Goal: Information Seeking & Learning: Check status

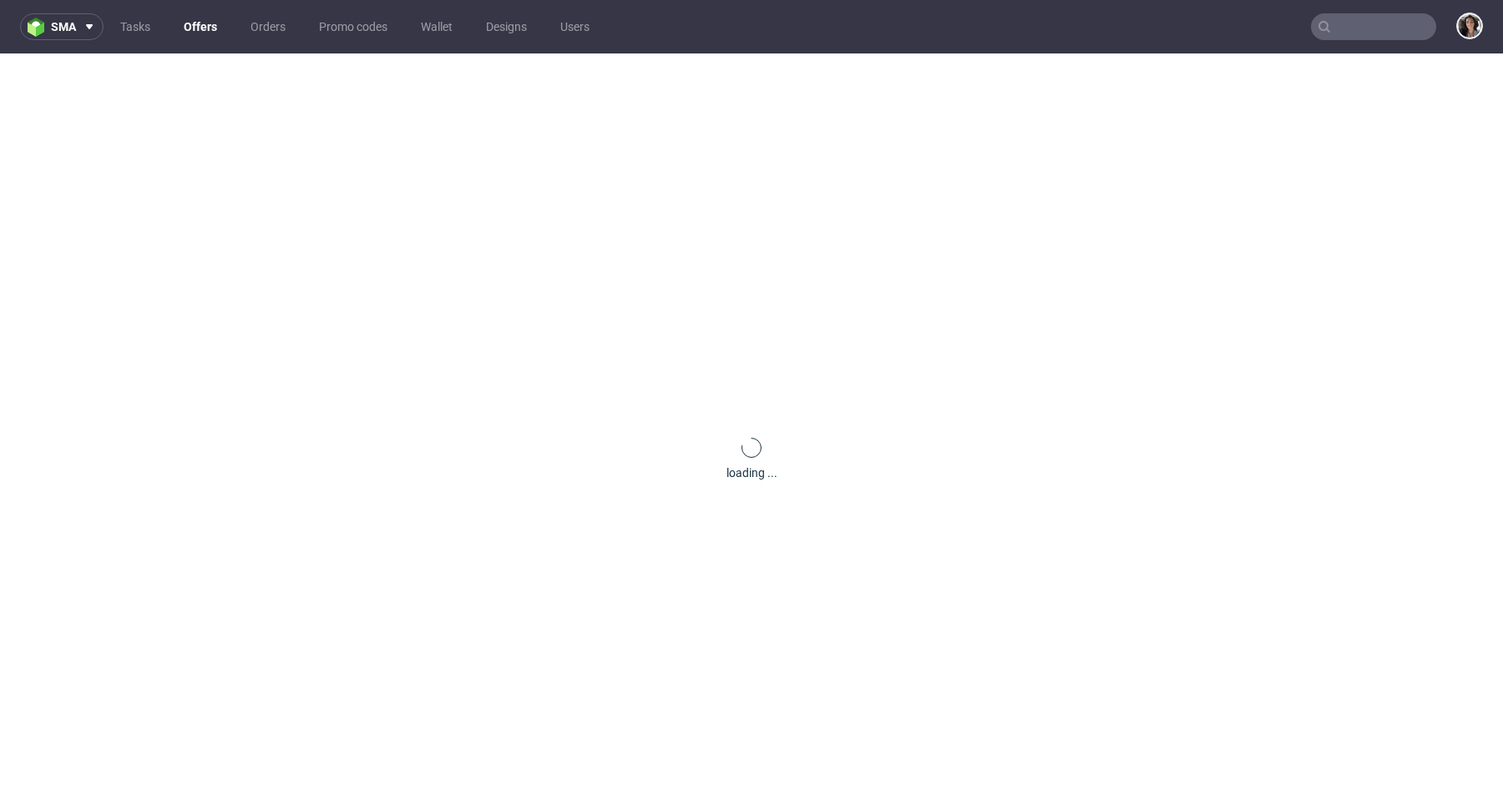
click at [1381, 23] on input "text" at bounding box center [1374, 27] width 126 height 27
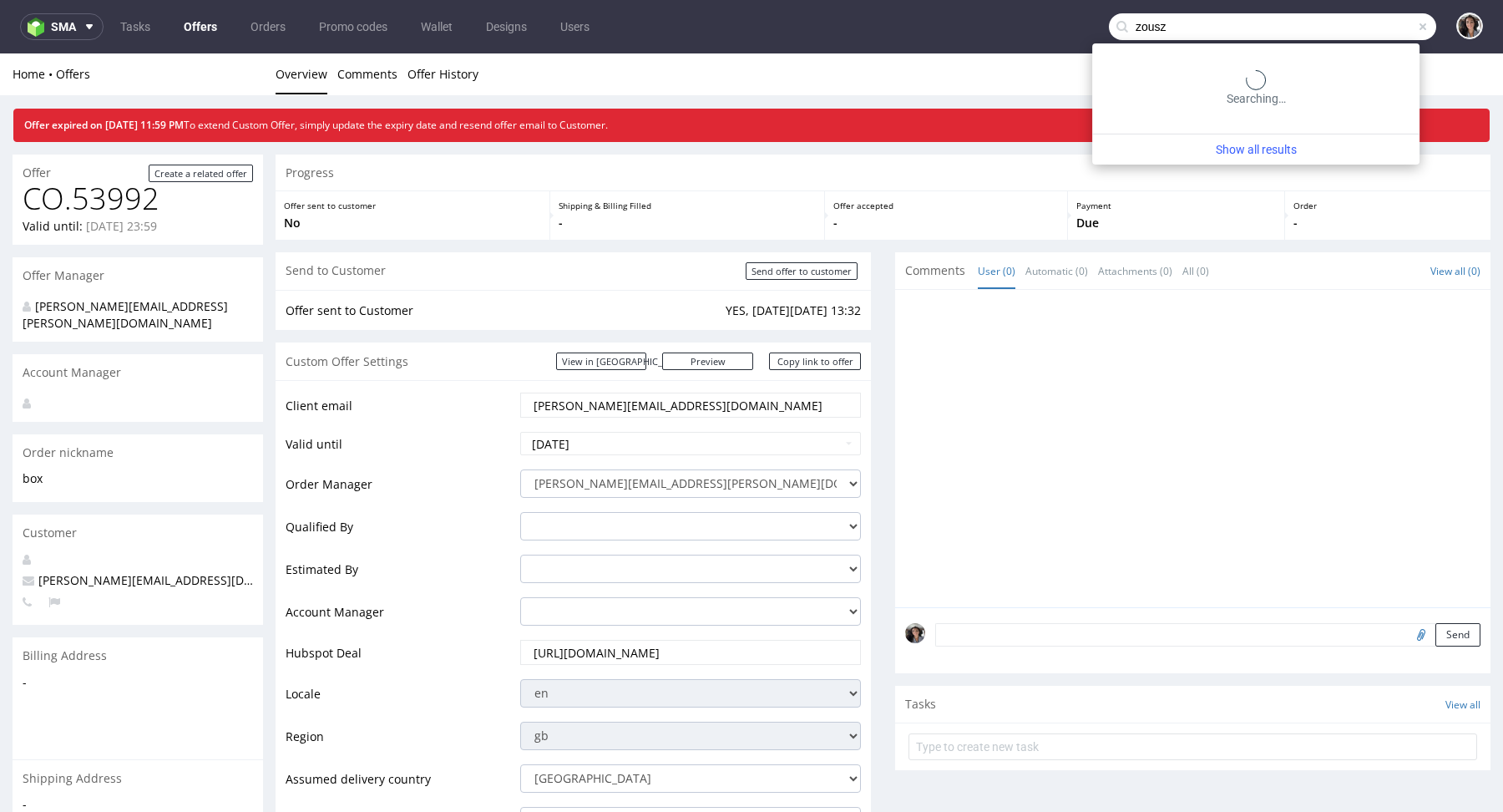
type input "zousz"
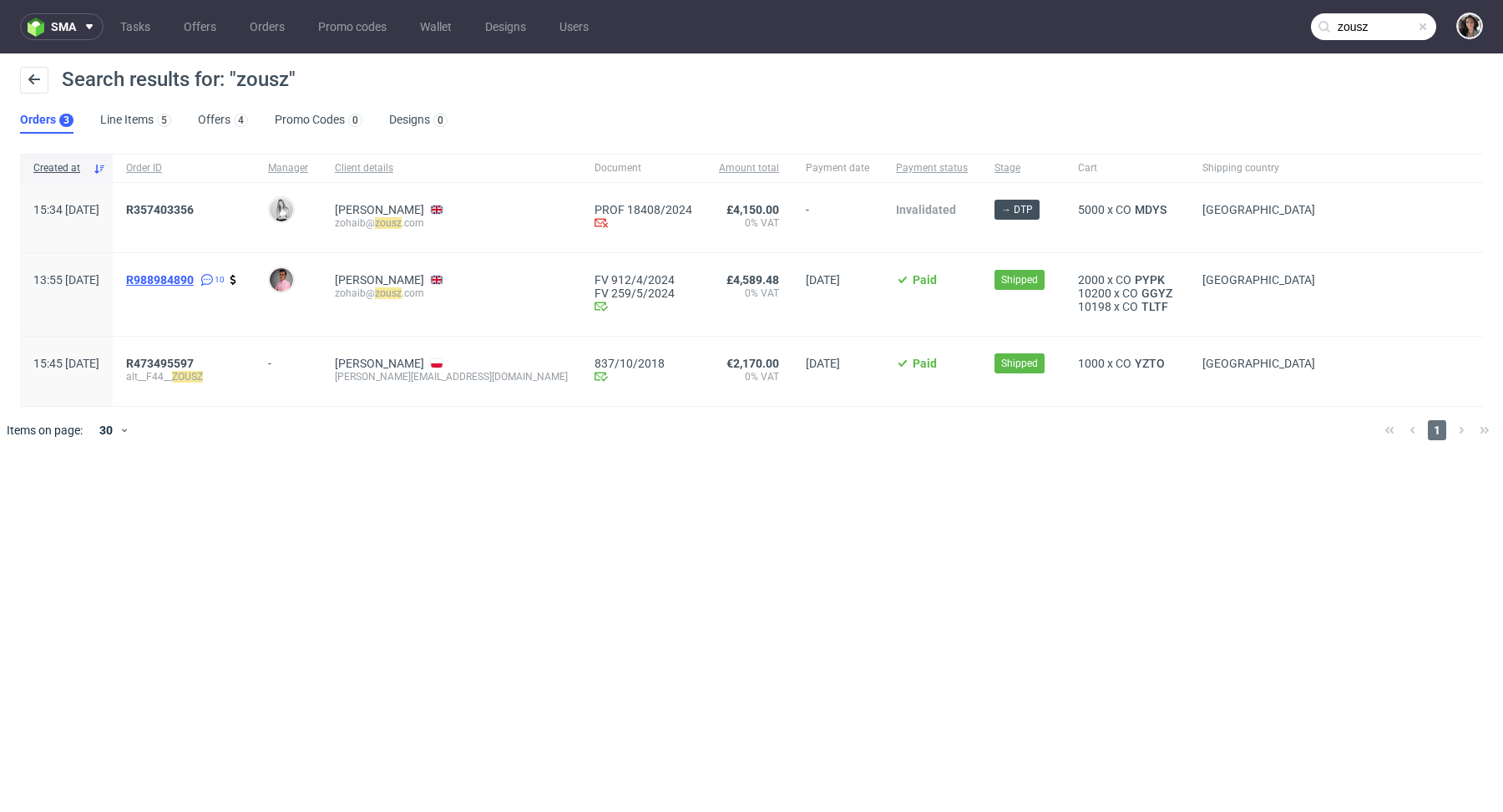
click at [193, 278] on span "R988984890" at bounding box center [160, 279] width 68 height 14
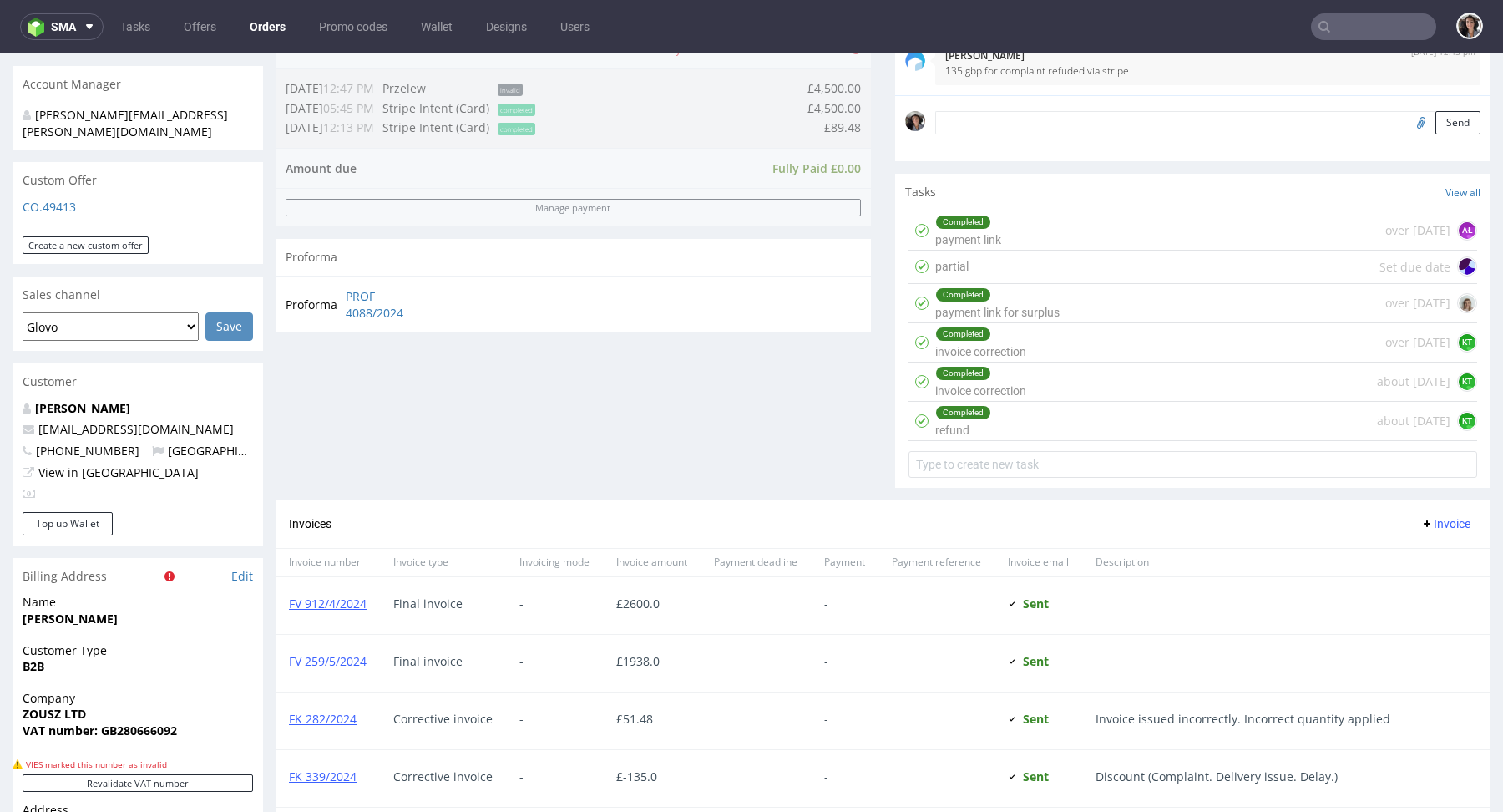
scroll to position [21, 0]
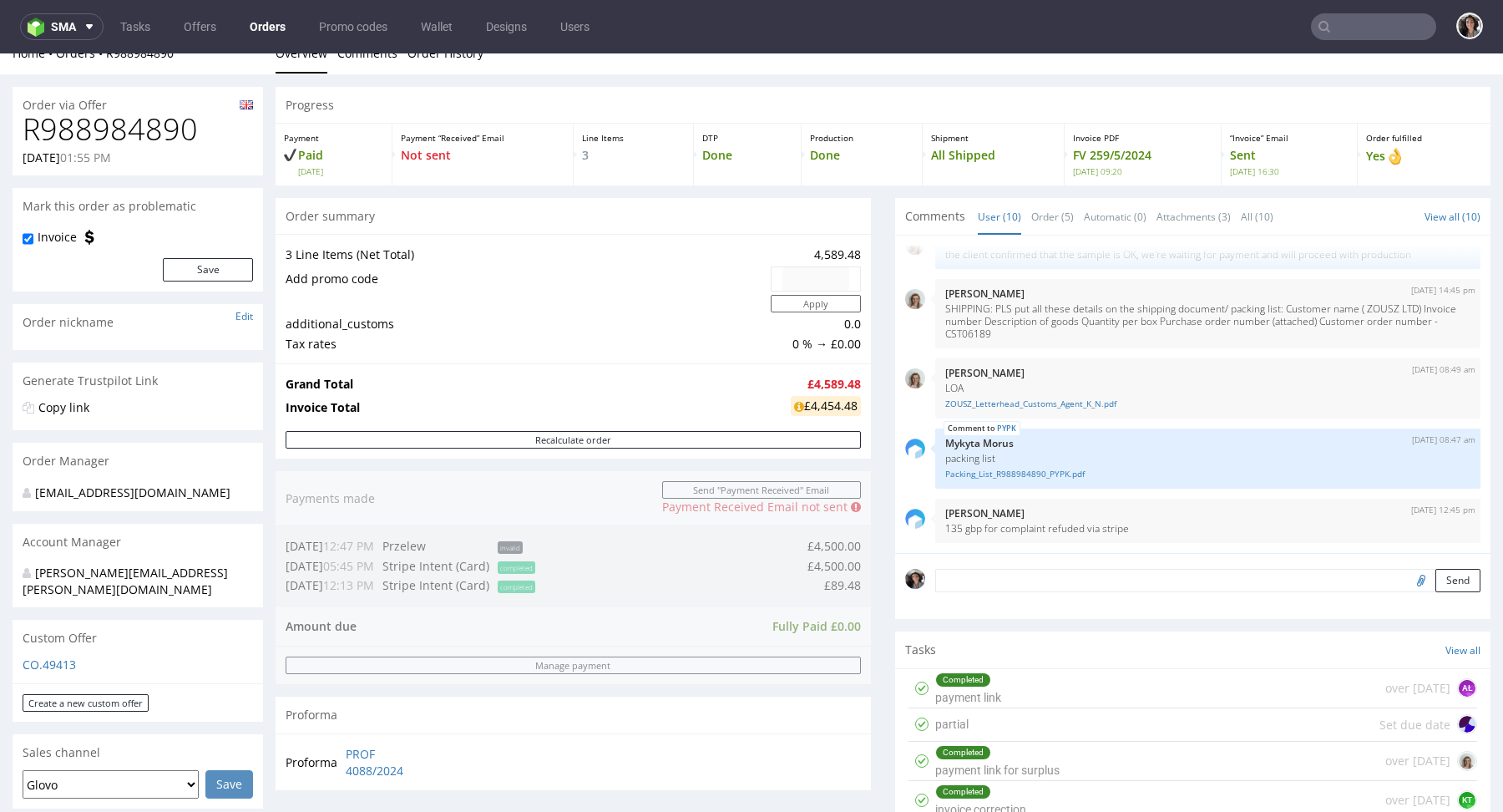
click at [854, 405] on div "Grand Total £4,589.48 Invoice Total £4,454.48" at bounding box center [573, 397] width 595 height 68
drag, startPoint x: 854, startPoint y: 405, endPoint x: 779, endPoint y: 405, distance: 75.0
click at [779, 405] on div "Grand Total £4,589.48 Invoice Total £4,454.48" at bounding box center [573, 397] width 595 height 68
copy div "£4,454.48"
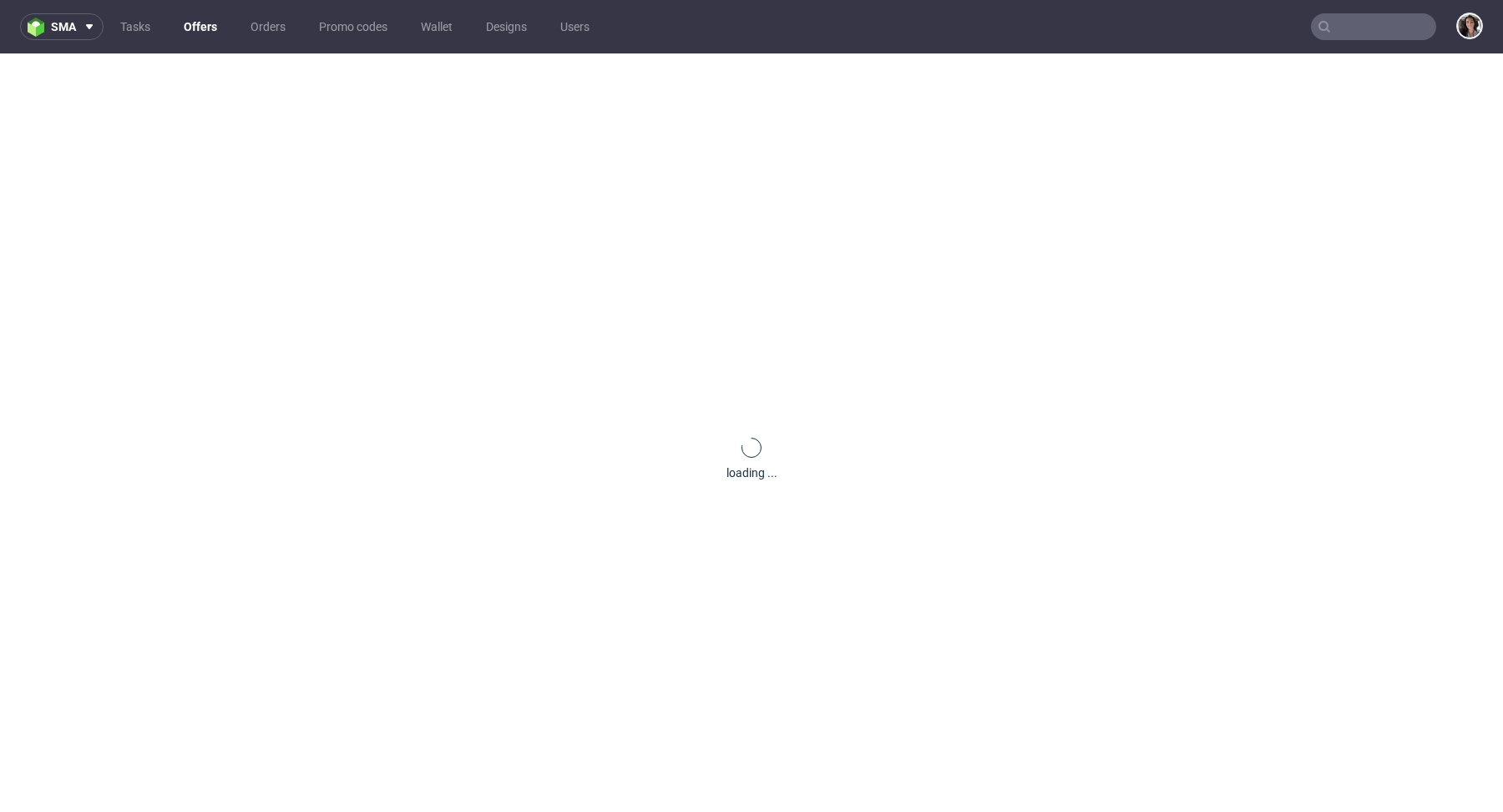
click at [1392, 44] on nav "sma Tasks Offers Orders Promo codes Wallet Designs Users" at bounding box center [752, 26] width 1503 height 53
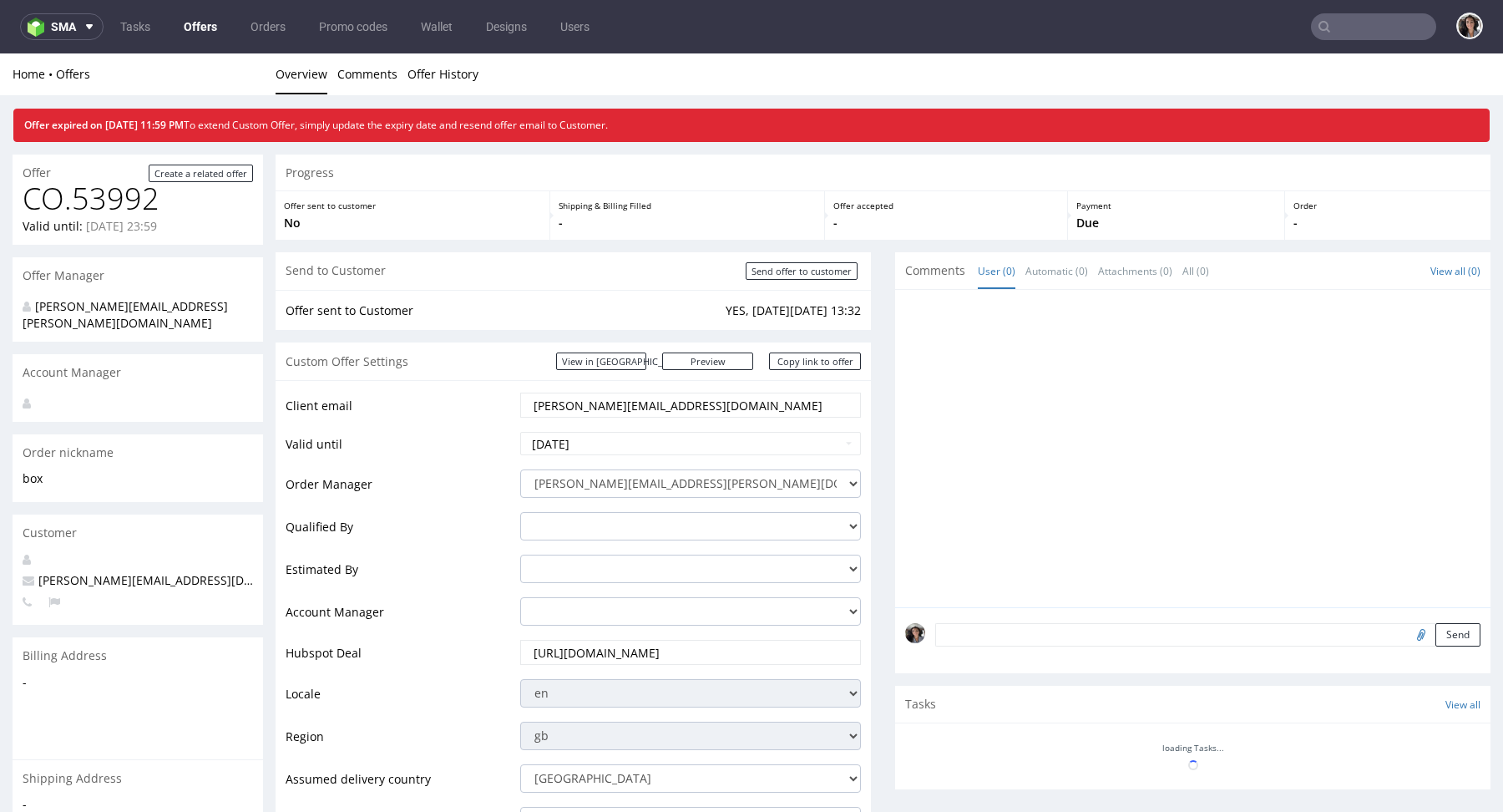
click at [1341, 37] on input "text" at bounding box center [1374, 27] width 126 height 27
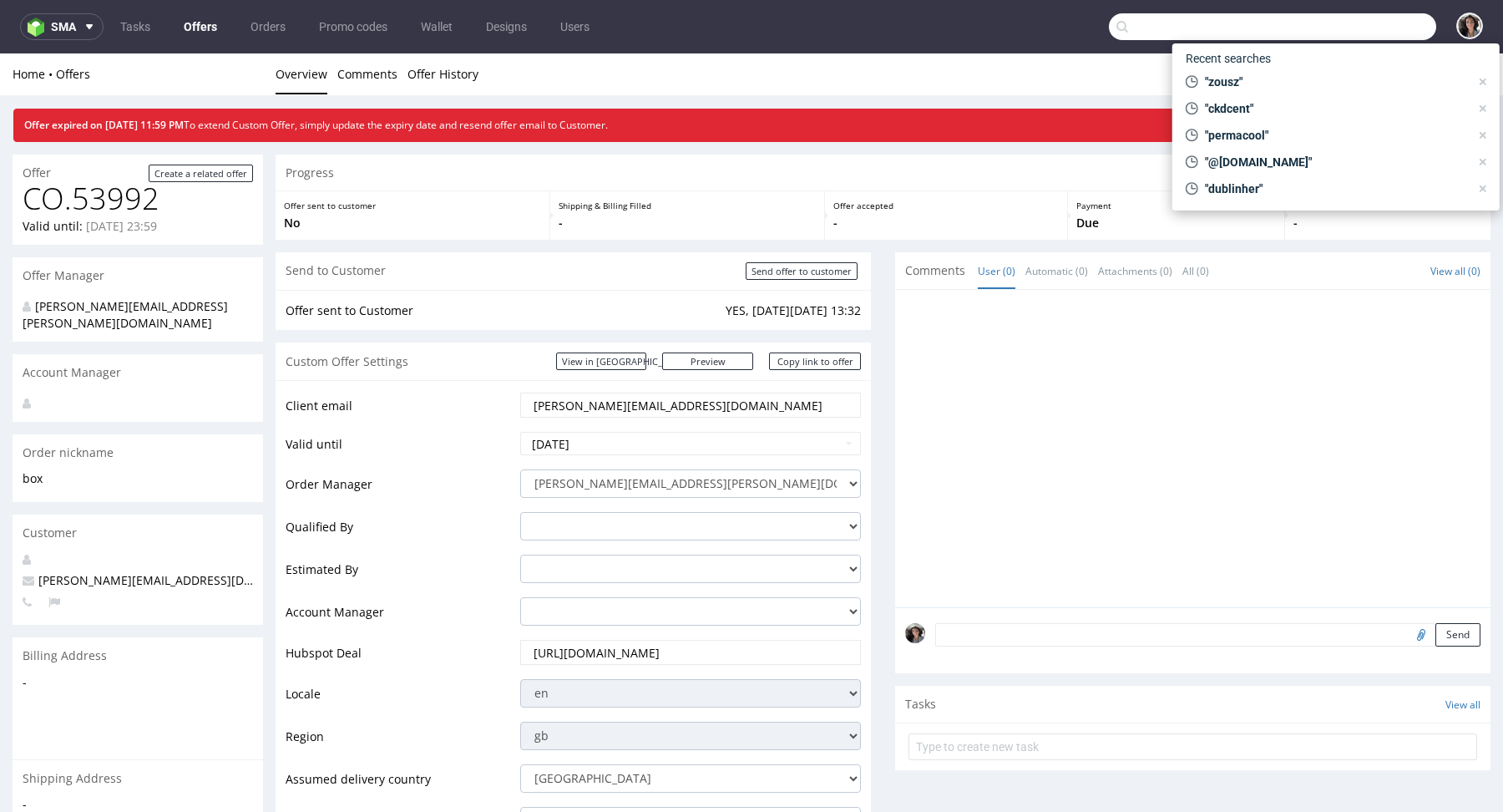
paste input "[PERSON_NAME][EMAIL_ADDRESS][DOMAIN_NAME]"
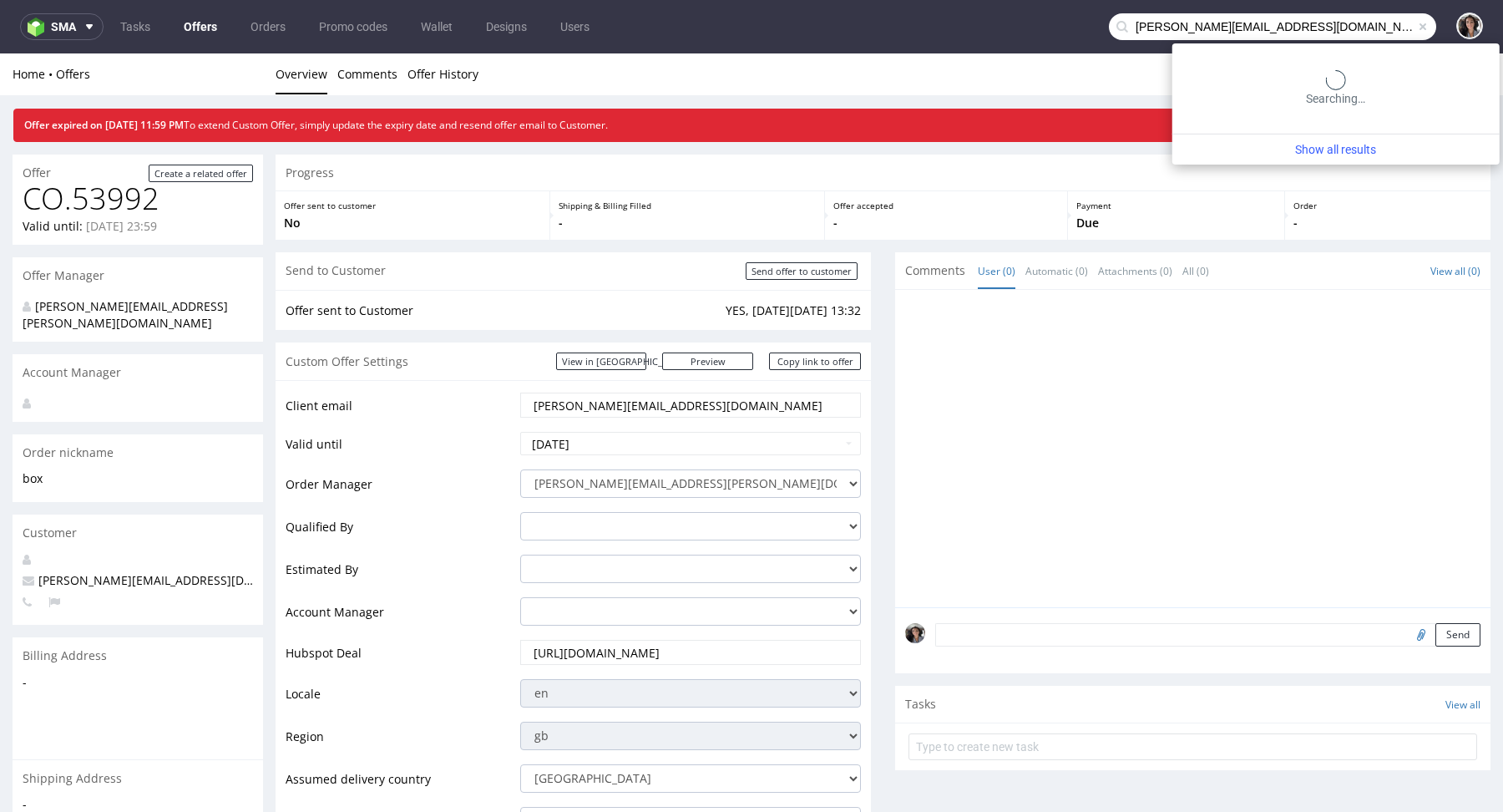
type input "[PERSON_NAME][EMAIL_ADDRESS][DOMAIN_NAME]"
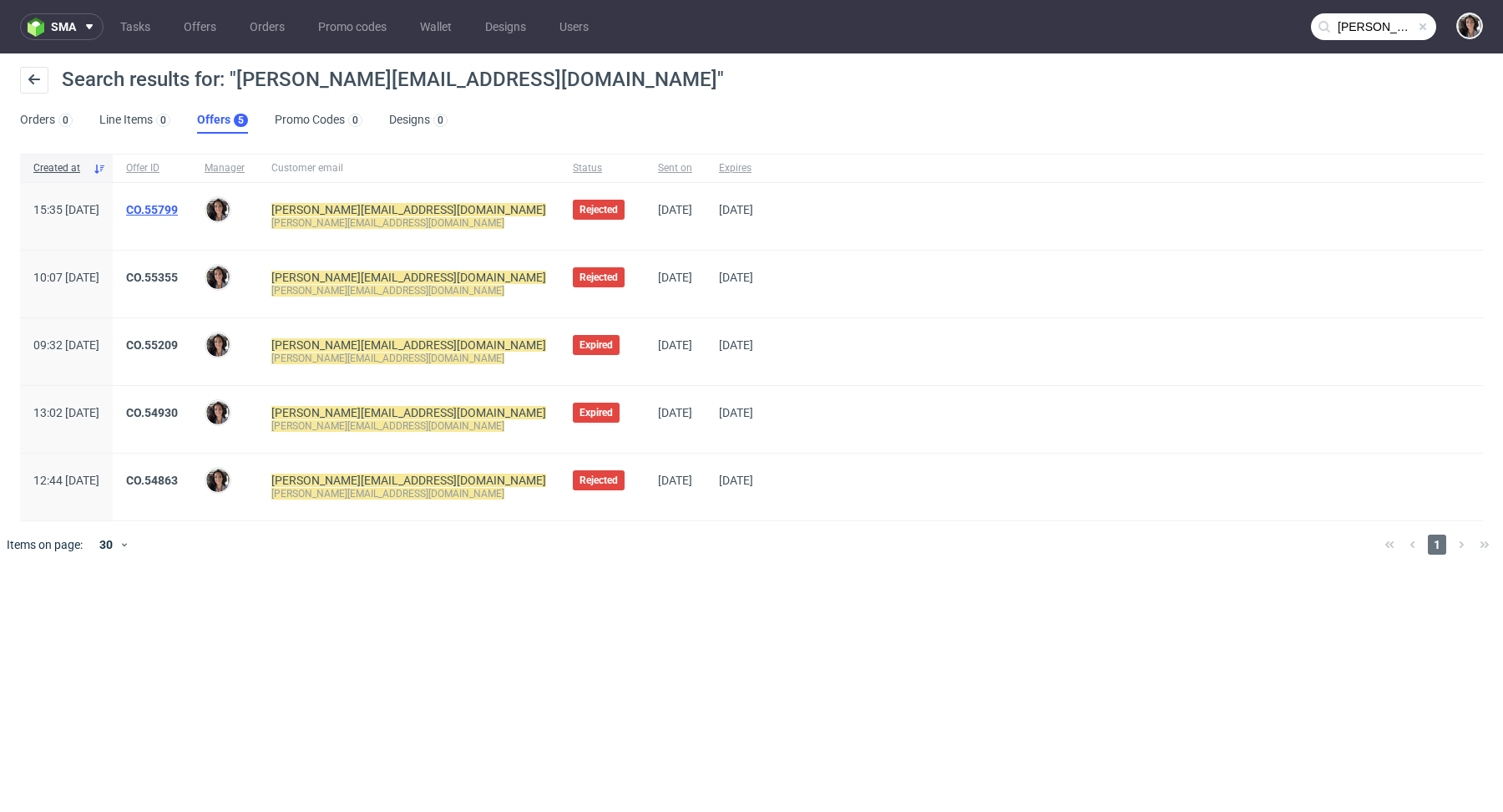
click at [178, 213] on link "CO.55799" at bounding box center [152, 210] width 51 height 14
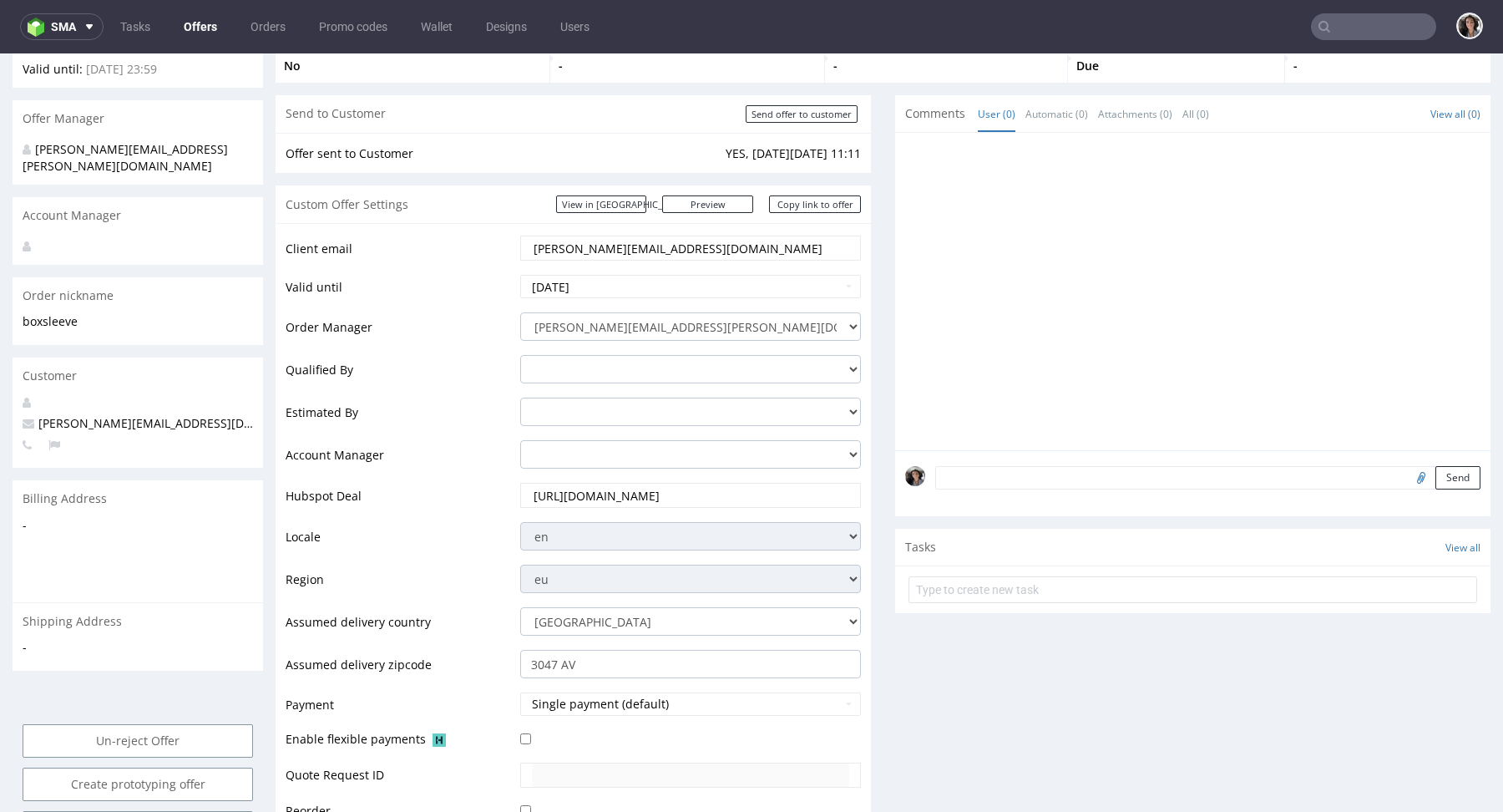
scroll to position [199, 0]
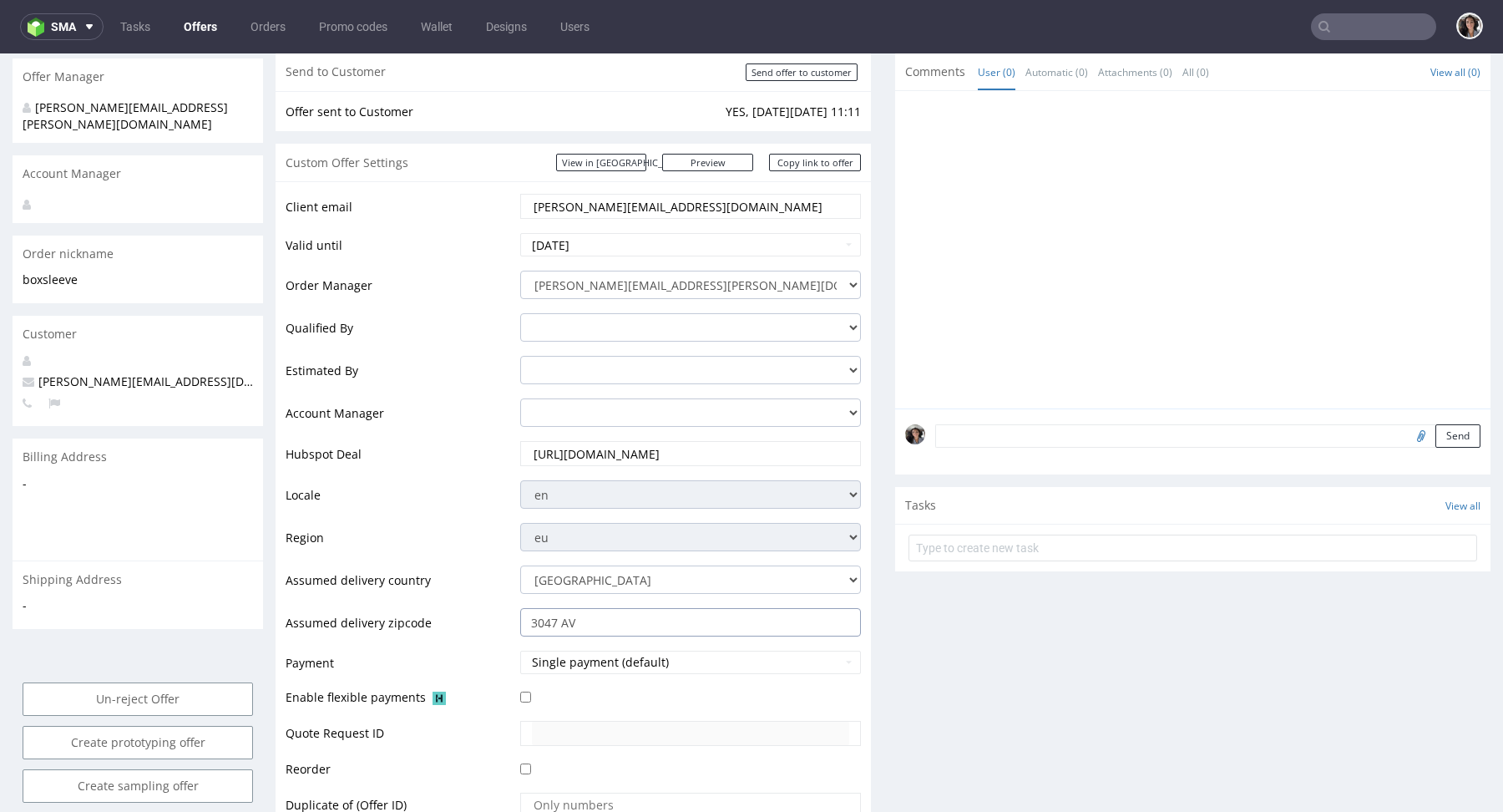
click at [626, 614] on input "3047 AV" at bounding box center [690, 621] width 341 height 28
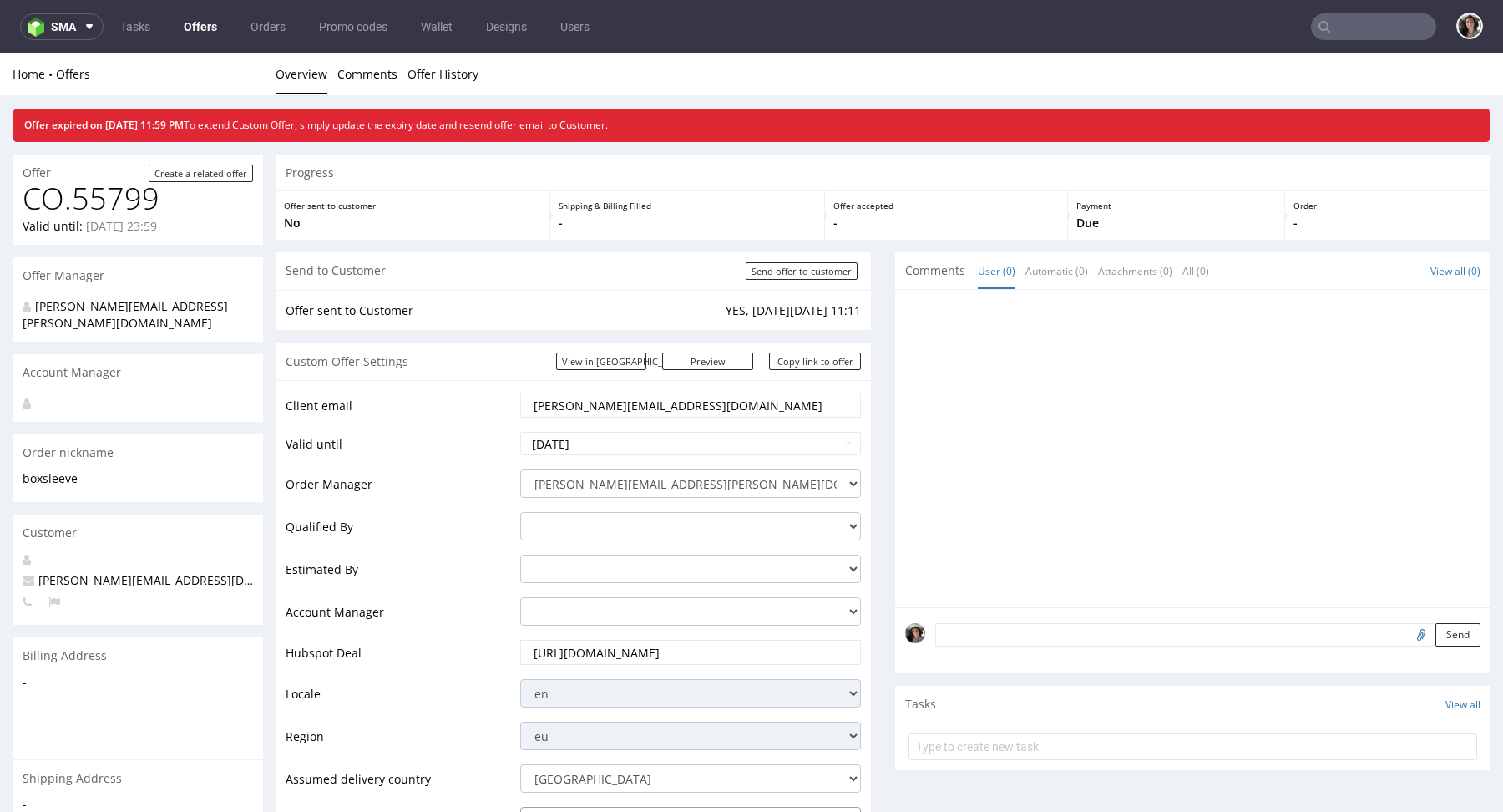
scroll to position [219, 0]
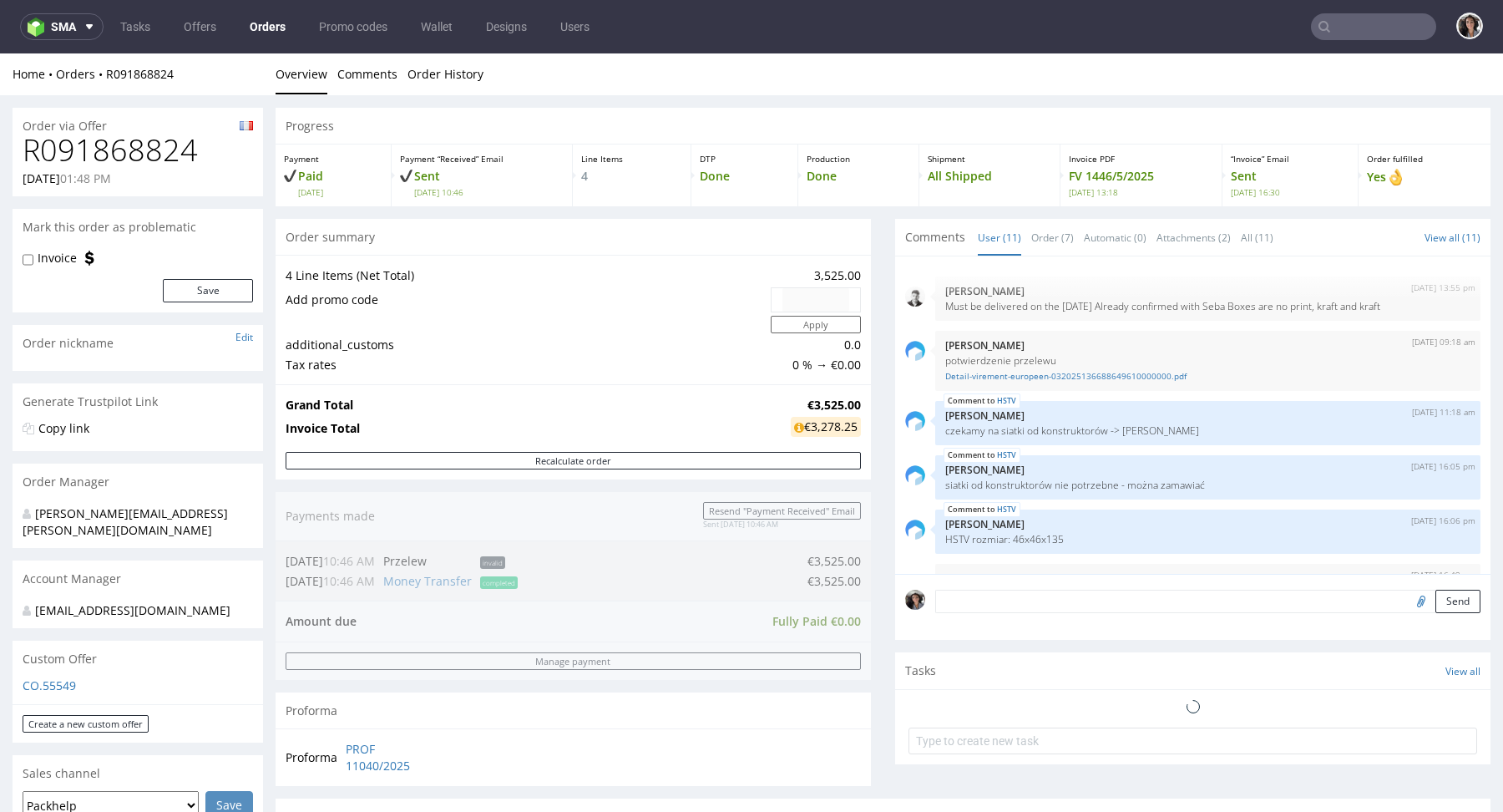
scroll to position [369, 0]
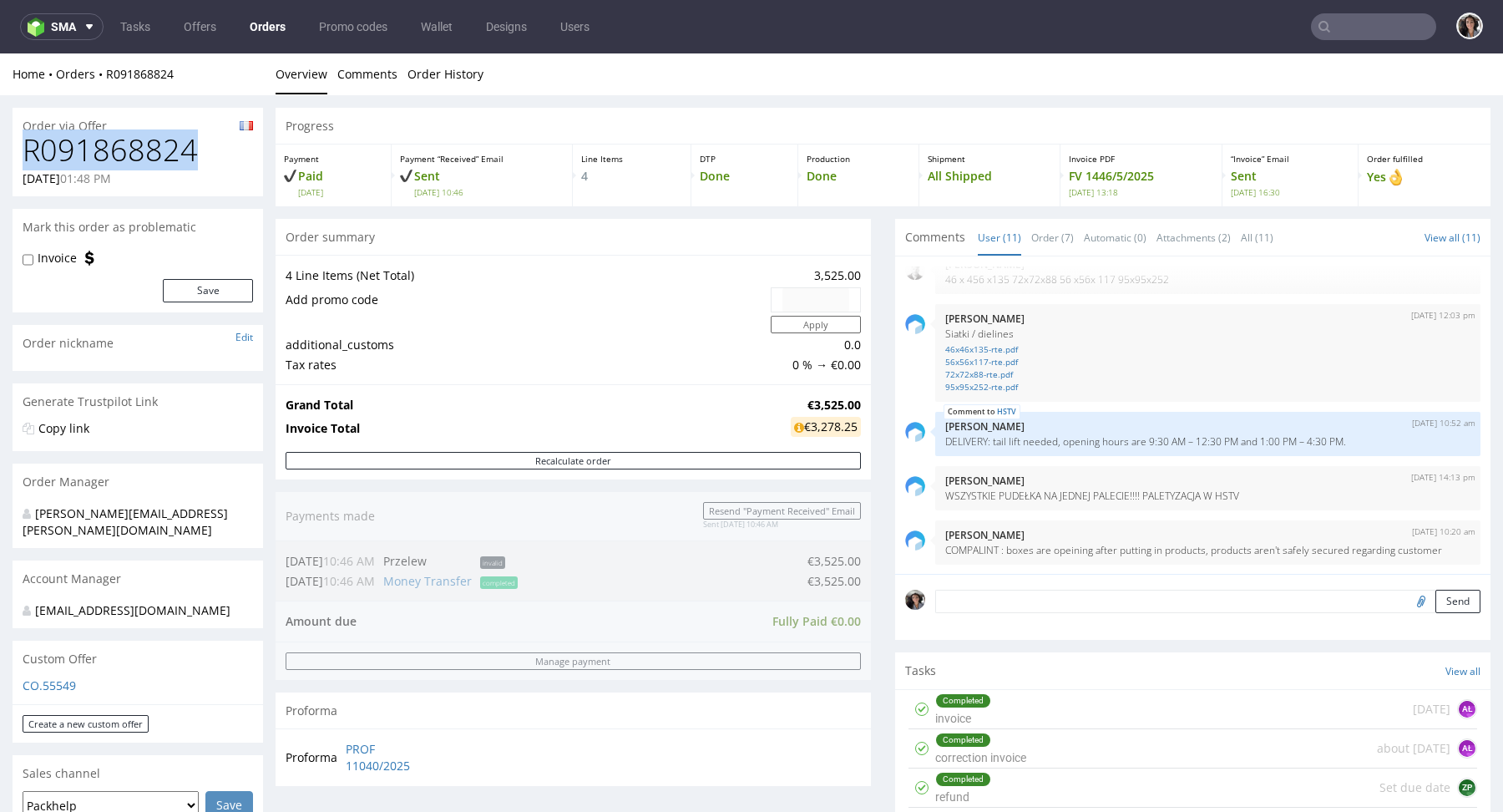
drag, startPoint x: 207, startPoint y: 152, endPoint x: 25, endPoint y: 152, distance: 182.0
click at [25, 152] on h1 "R091868824" at bounding box center [137, 150] width 230 height 33
copy h1 "R091868824"
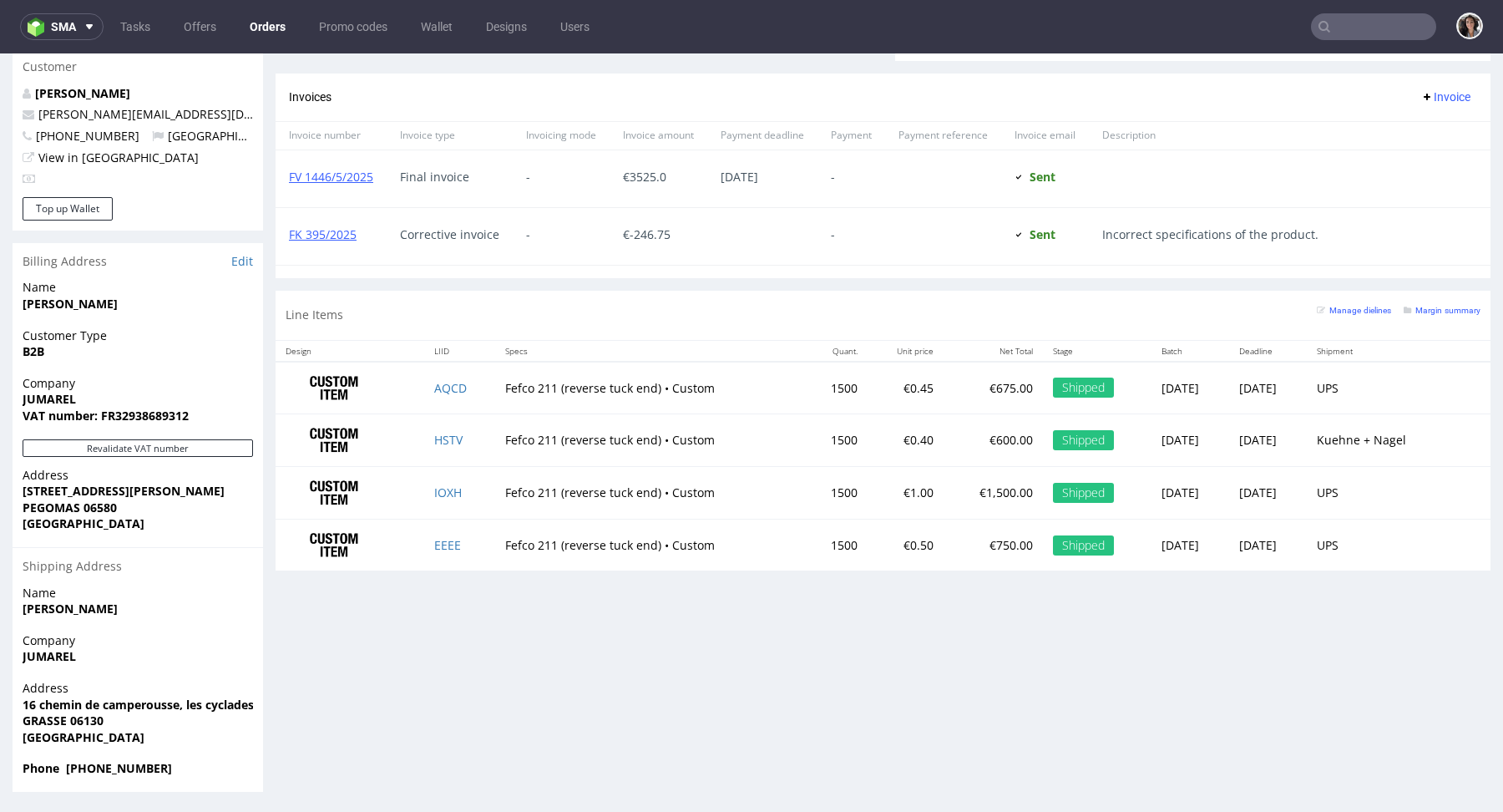
scroll to position [0, 0]
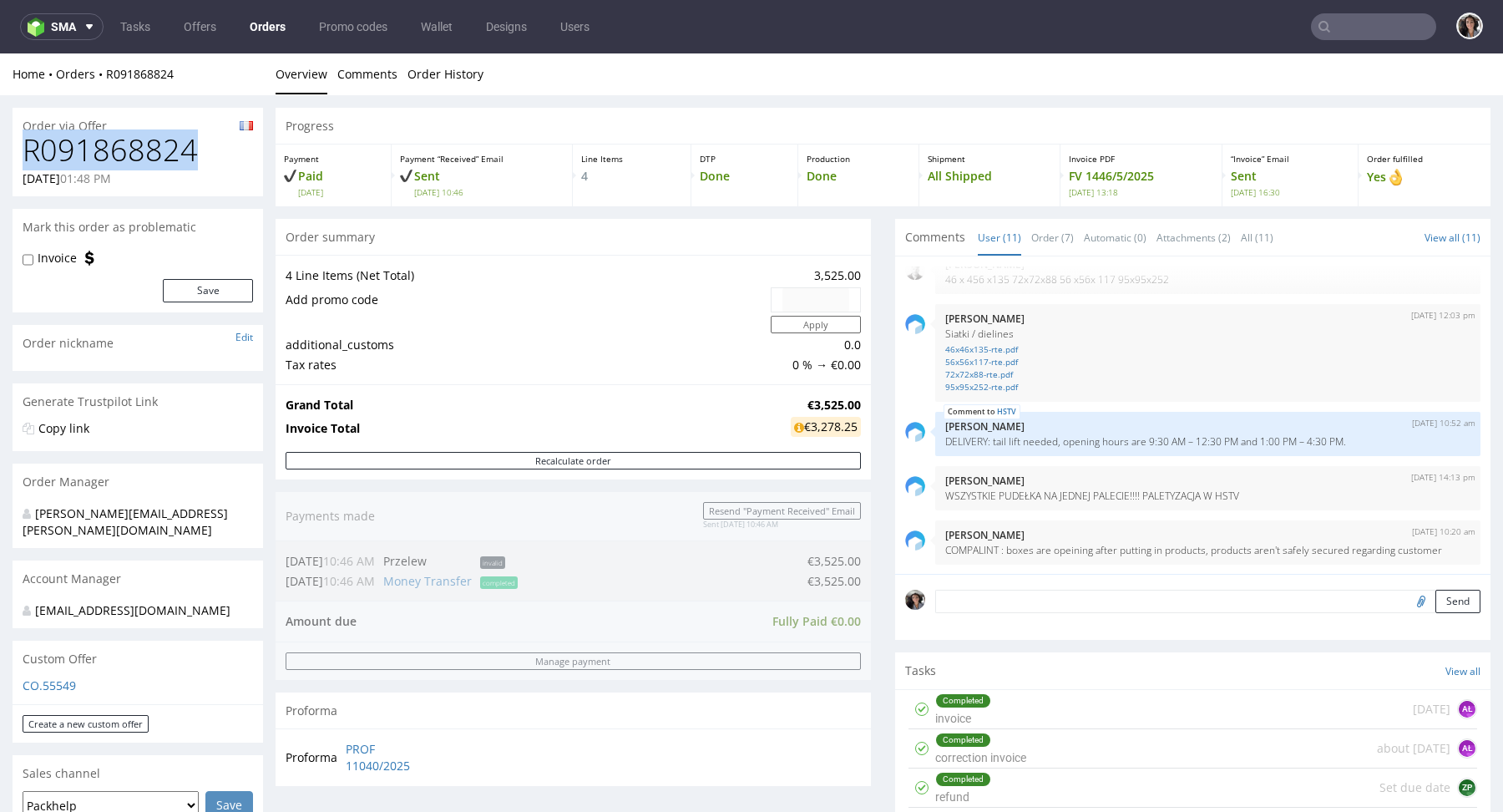
drag, startPoint x: 17, startPoint y: 181, endPoint x: 83, endPoint y: 182, distance: 66.0
click at [83, 182] on div "R091868824 16.05.2025 01:48 PM" at bounding box center [137, 164] width 250 height 62
copy p "16.05.2025"
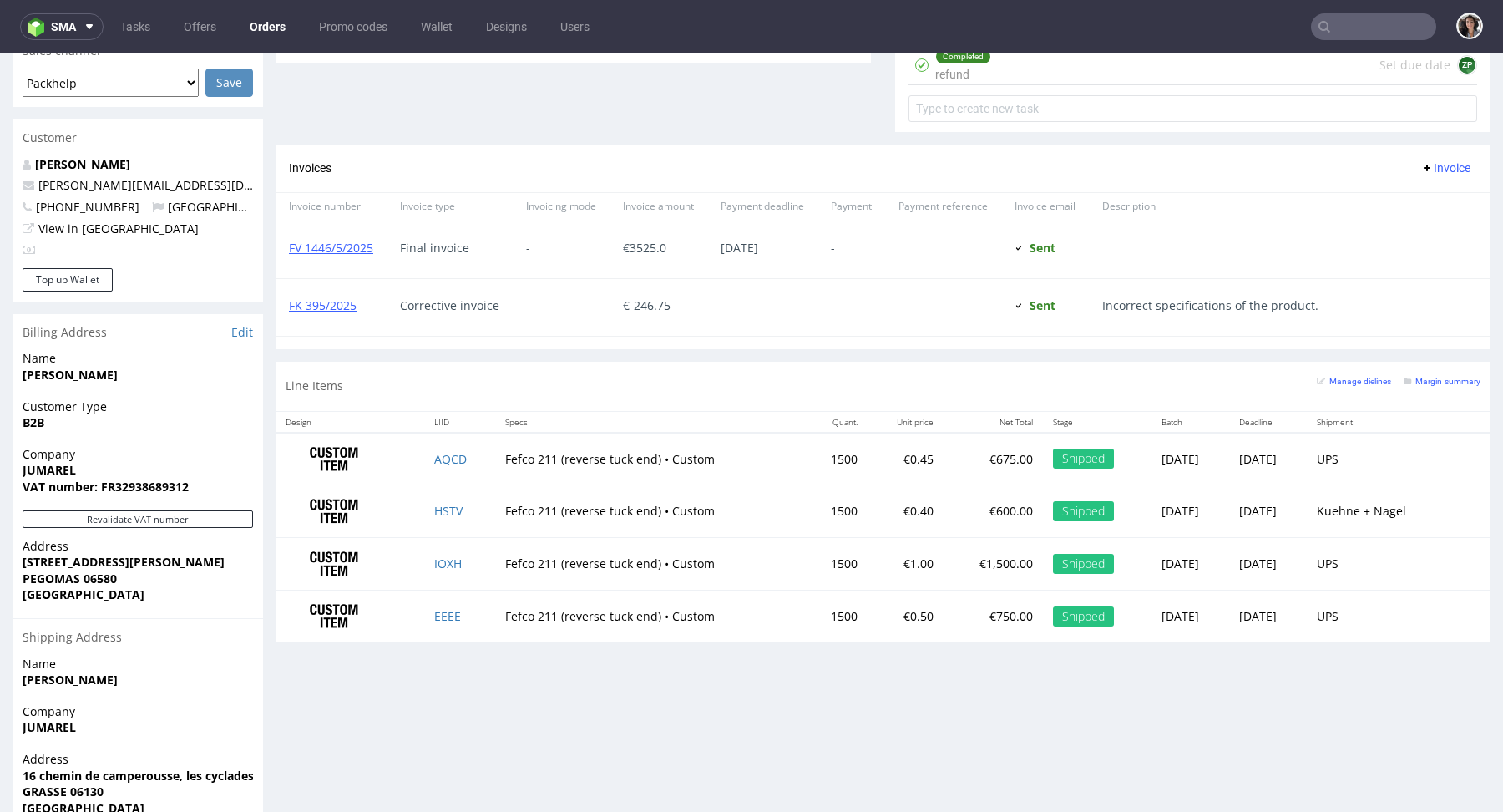
scroll to position [793, 0]
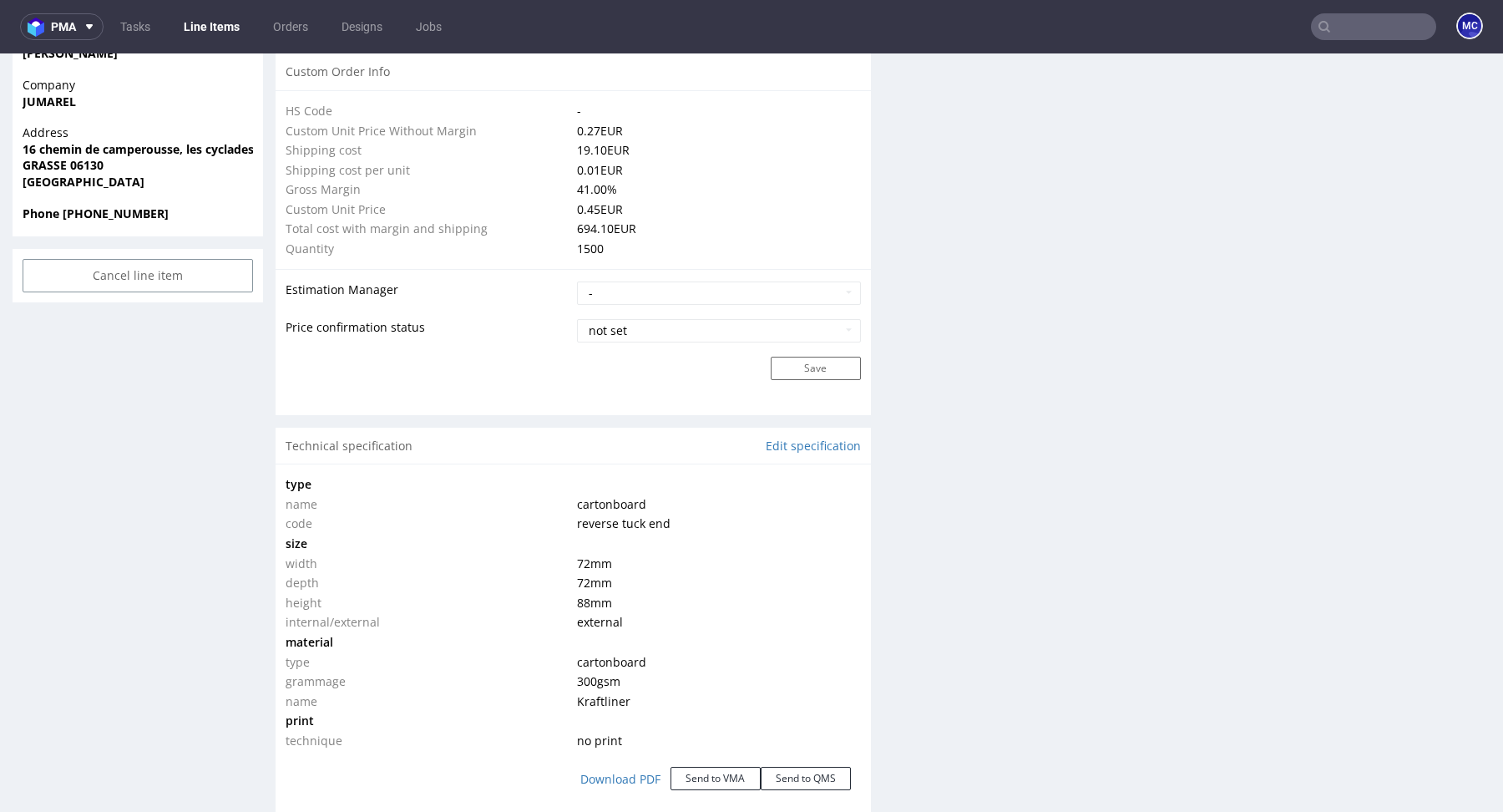
scroll to position [1332, 0]
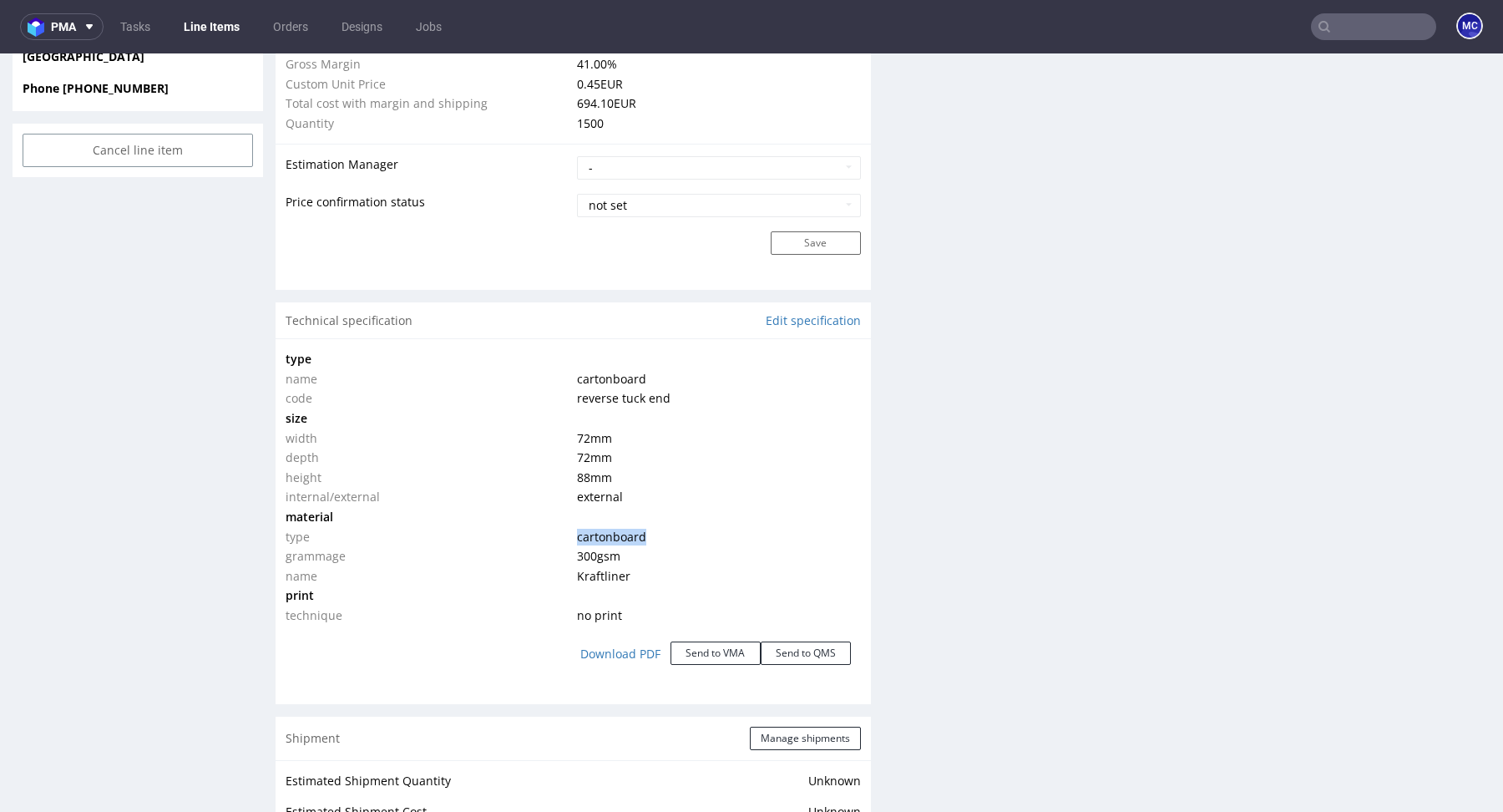
drag, startPoint x: 646, startPoint y: 528, endPoint x: 571, endPoint y: 528, distance: 75.0
click at [573, 528] on td "cartonboard" at bounding box center [716, 537] width 287 height 20
copy span "cartonboard"
drag, startPoint x: 629, startPoint y: 570, endPoint x: 546, endPoint y: 570, distance: 83.0
click at [546, 570] on tr "name Kraftliner" at bounding box center [573, 576] width 575 height 20
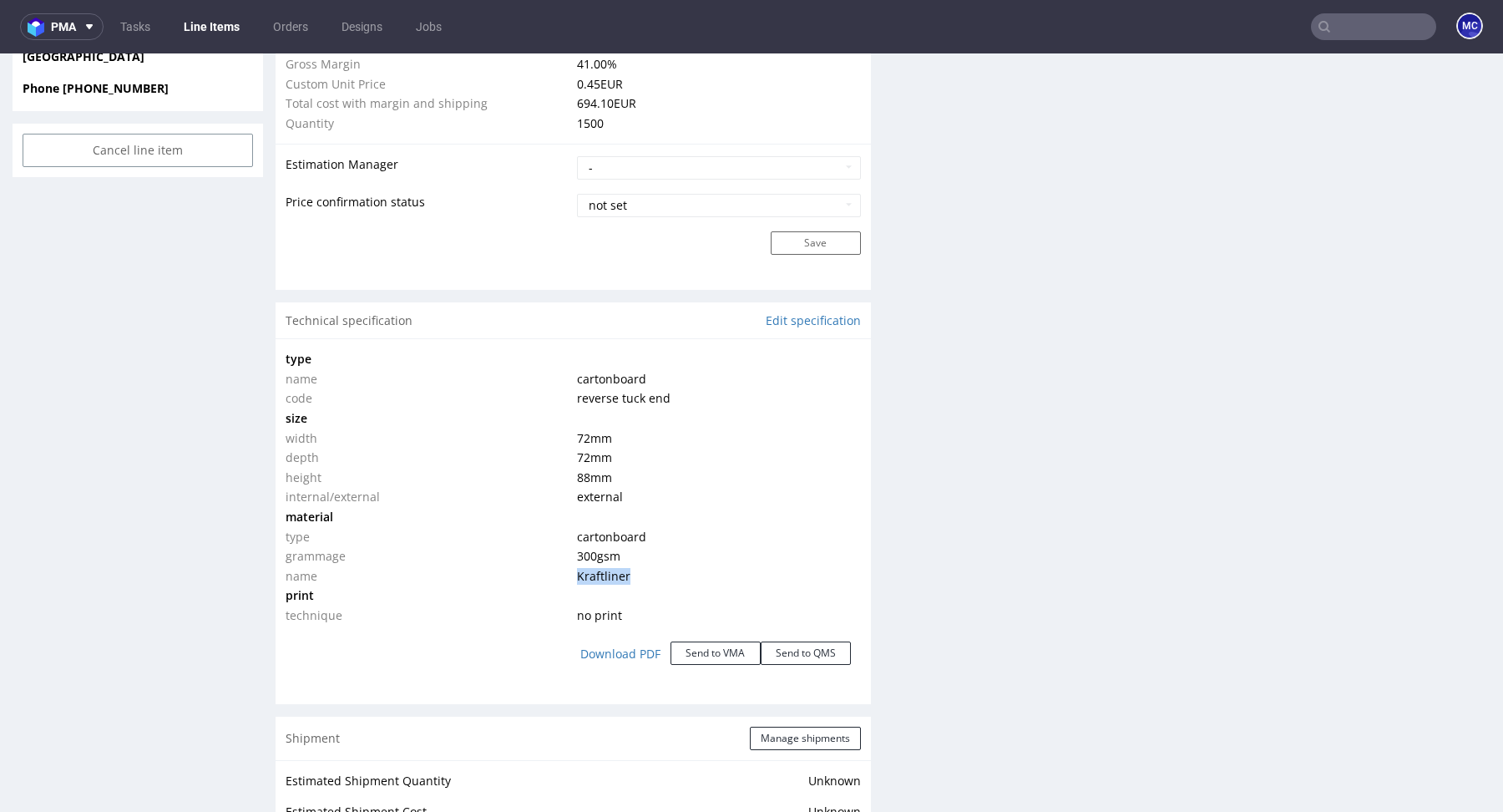
copy tr "Kraftliner"
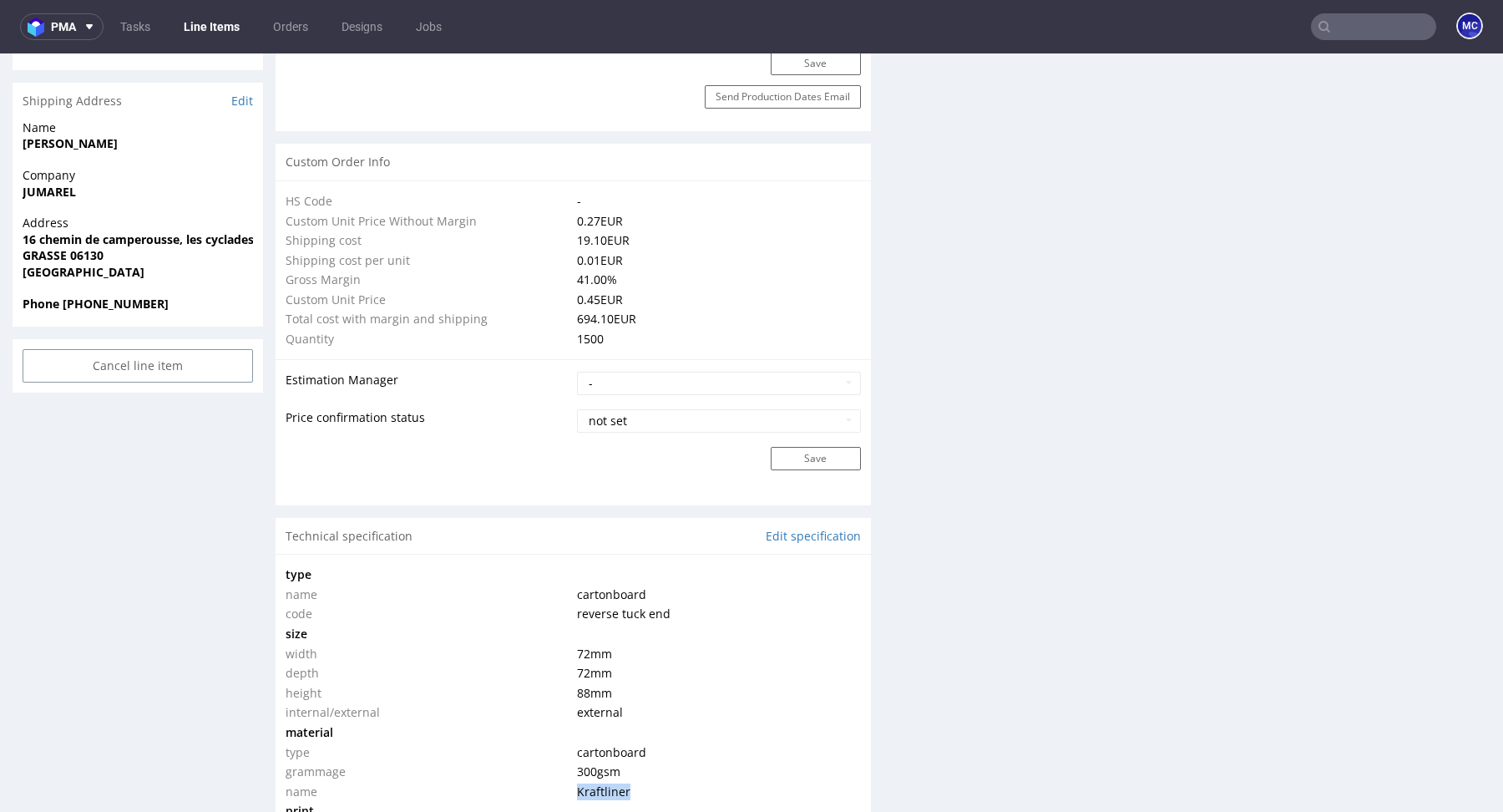
scroll to position [1115, 0]
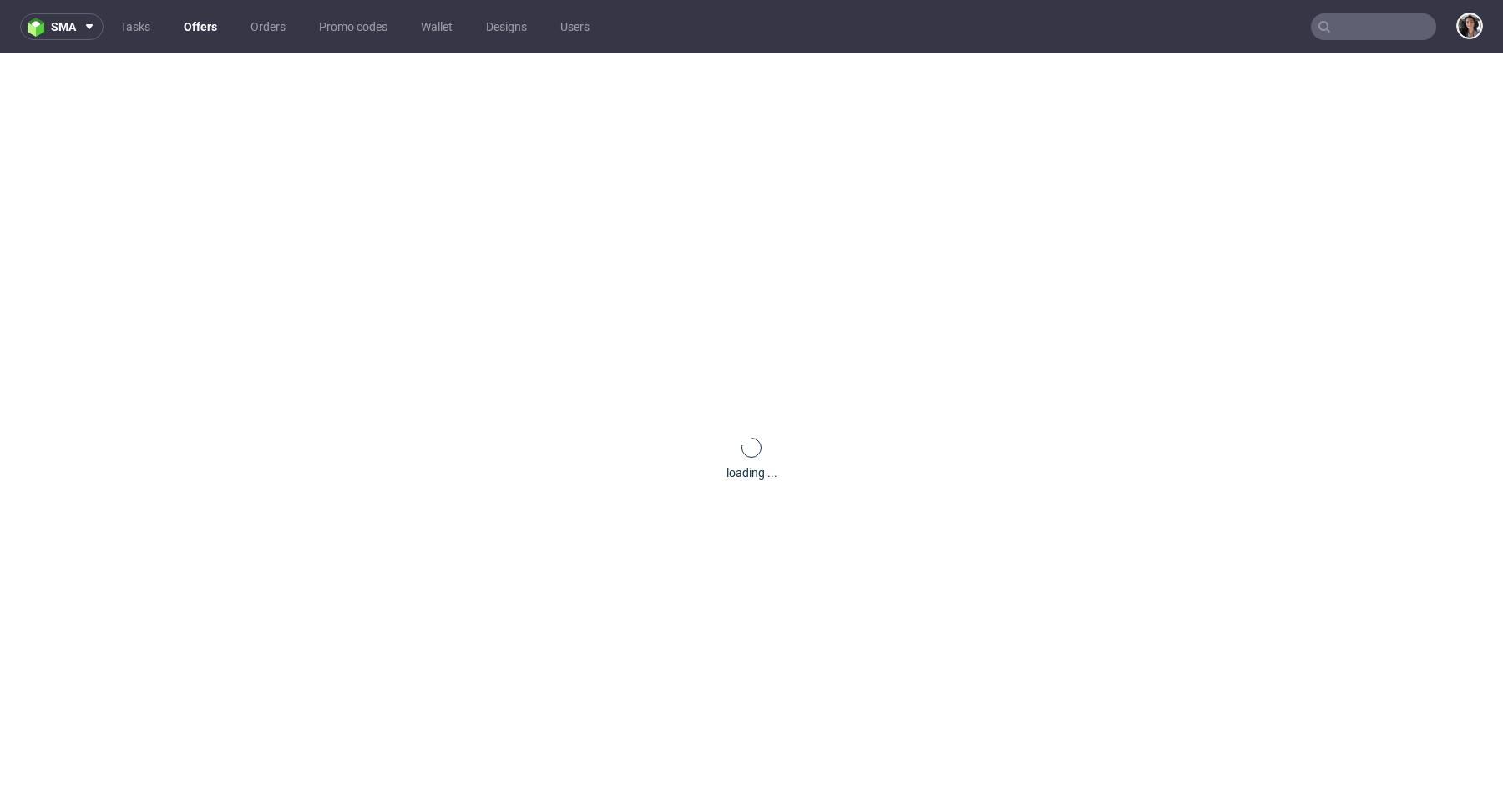
click at [1352, 43] on nav "sma Tasks Offers Orders Promo codes Wallet Designs Users" at bounding box center [752, 26] width 1503 height 53
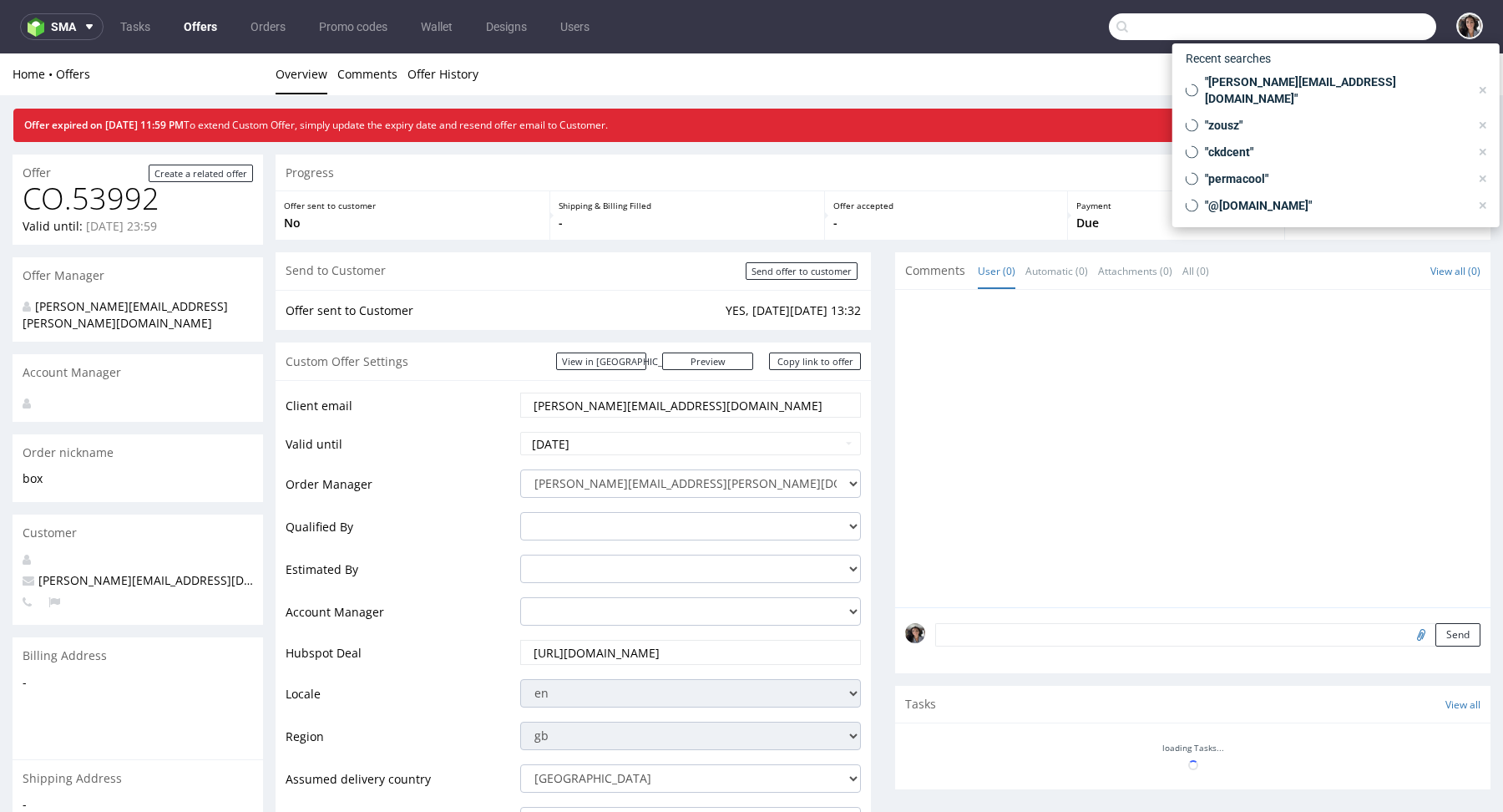
click at [1349, 39] on input "text" at bounding box center [1273, 27] width 327 height 27
paste input "j.reynaud@jumarel.fr"
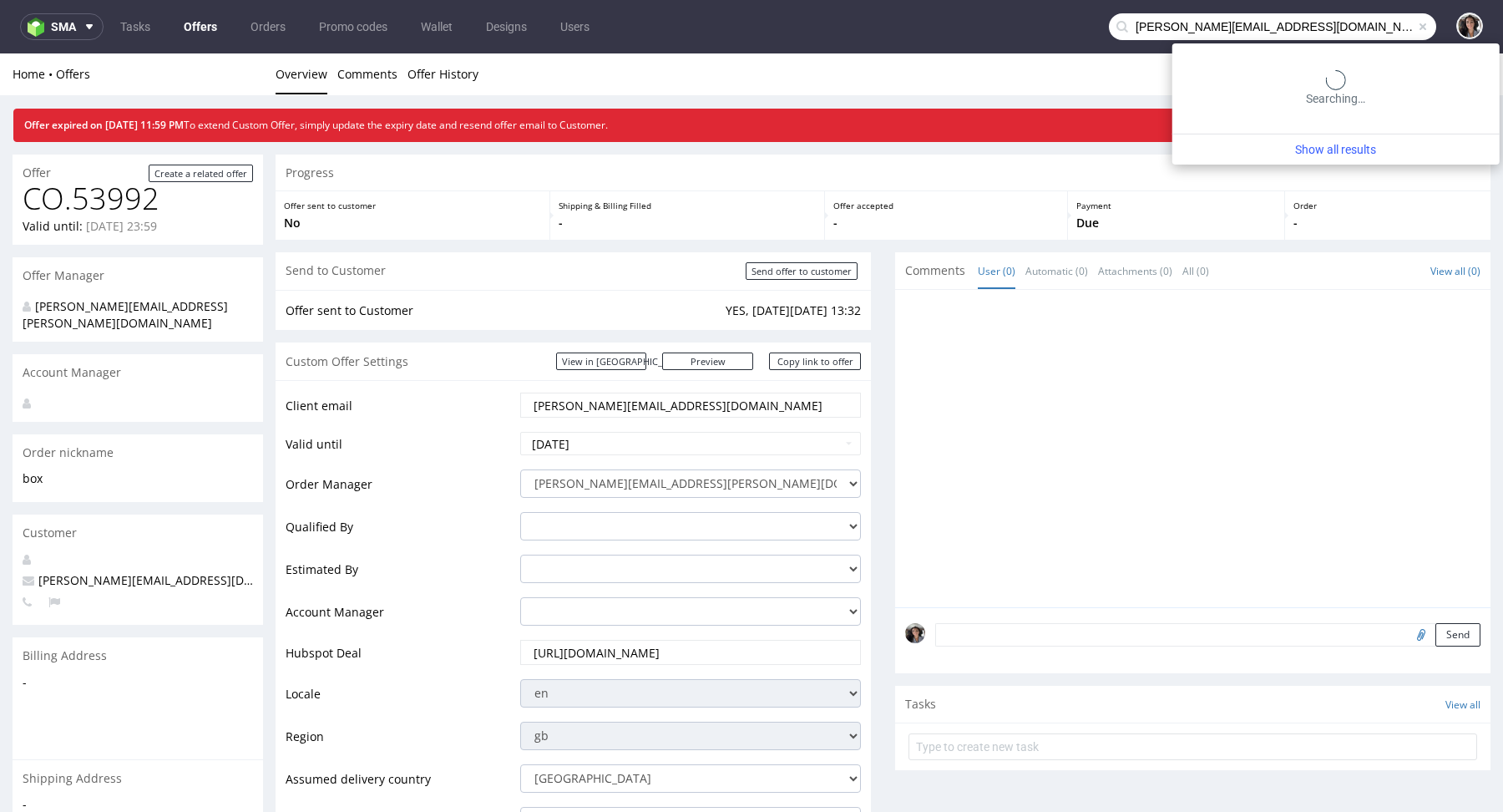
type input "j.reynaud@jumarel.fr"
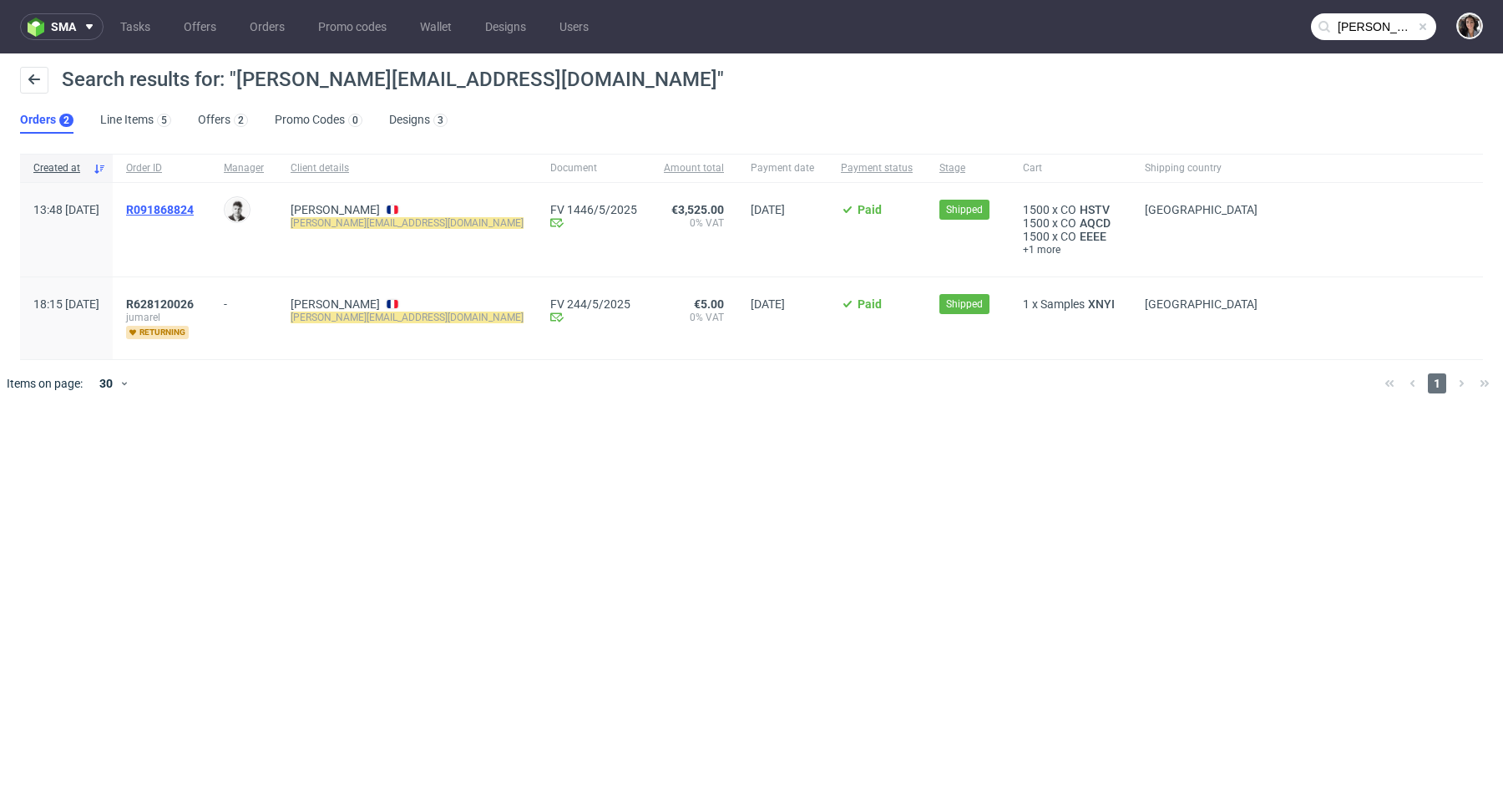
click at [190, 211] on span "R091868824" at bounding box center [160, 210] width 68 height 14
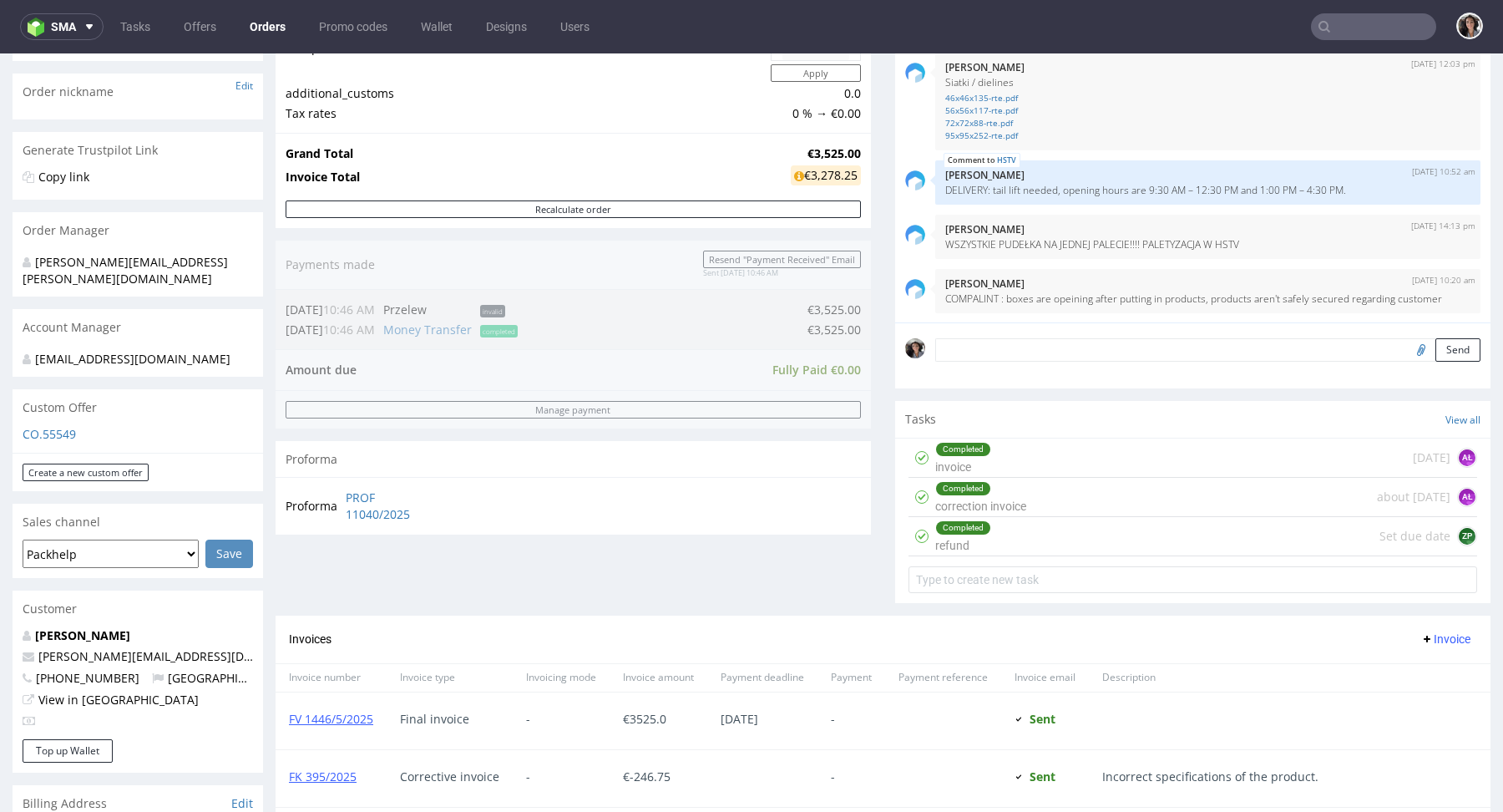
scroll to position [606, 0]
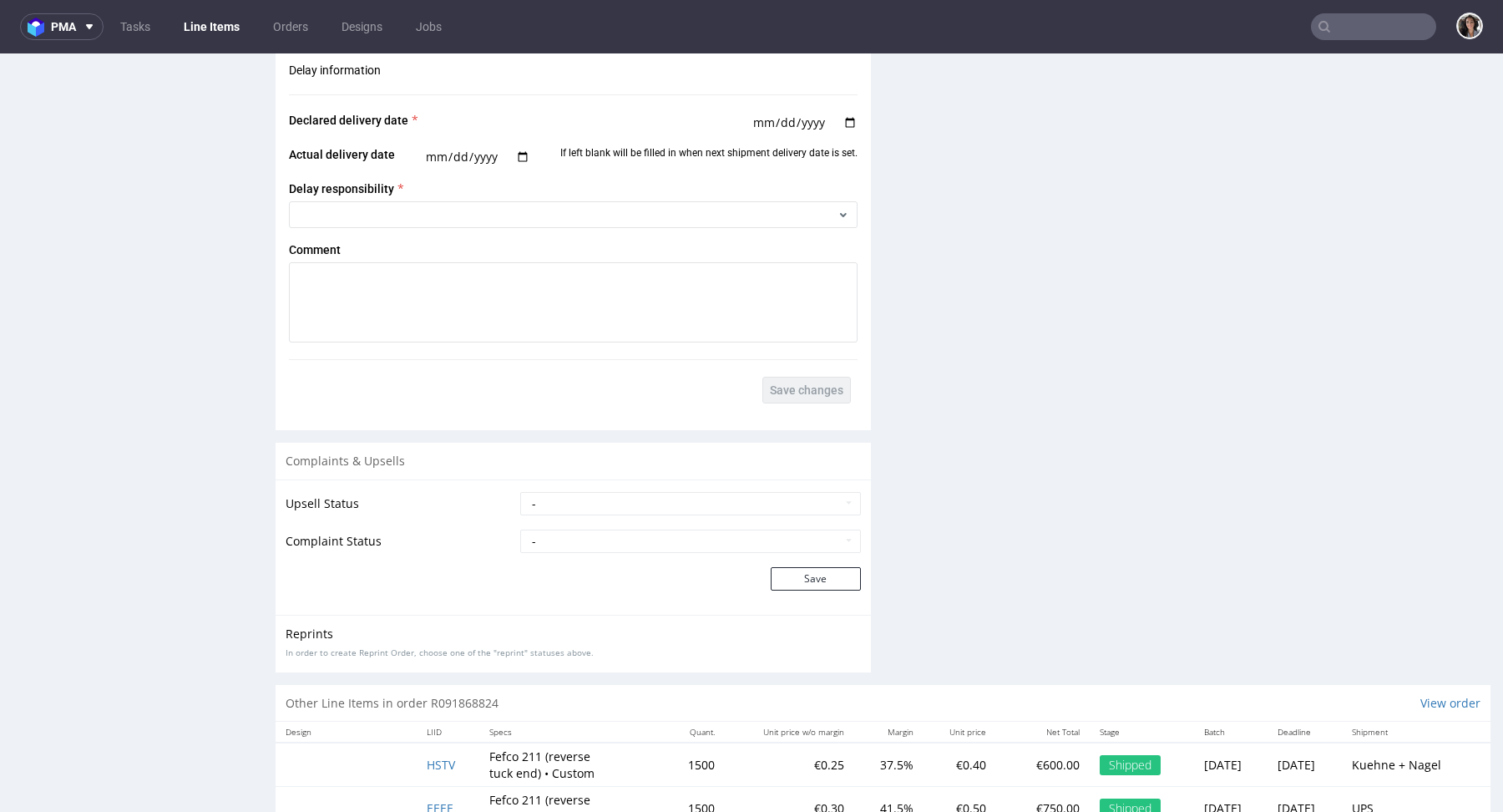
scroll to position [2637, 0]
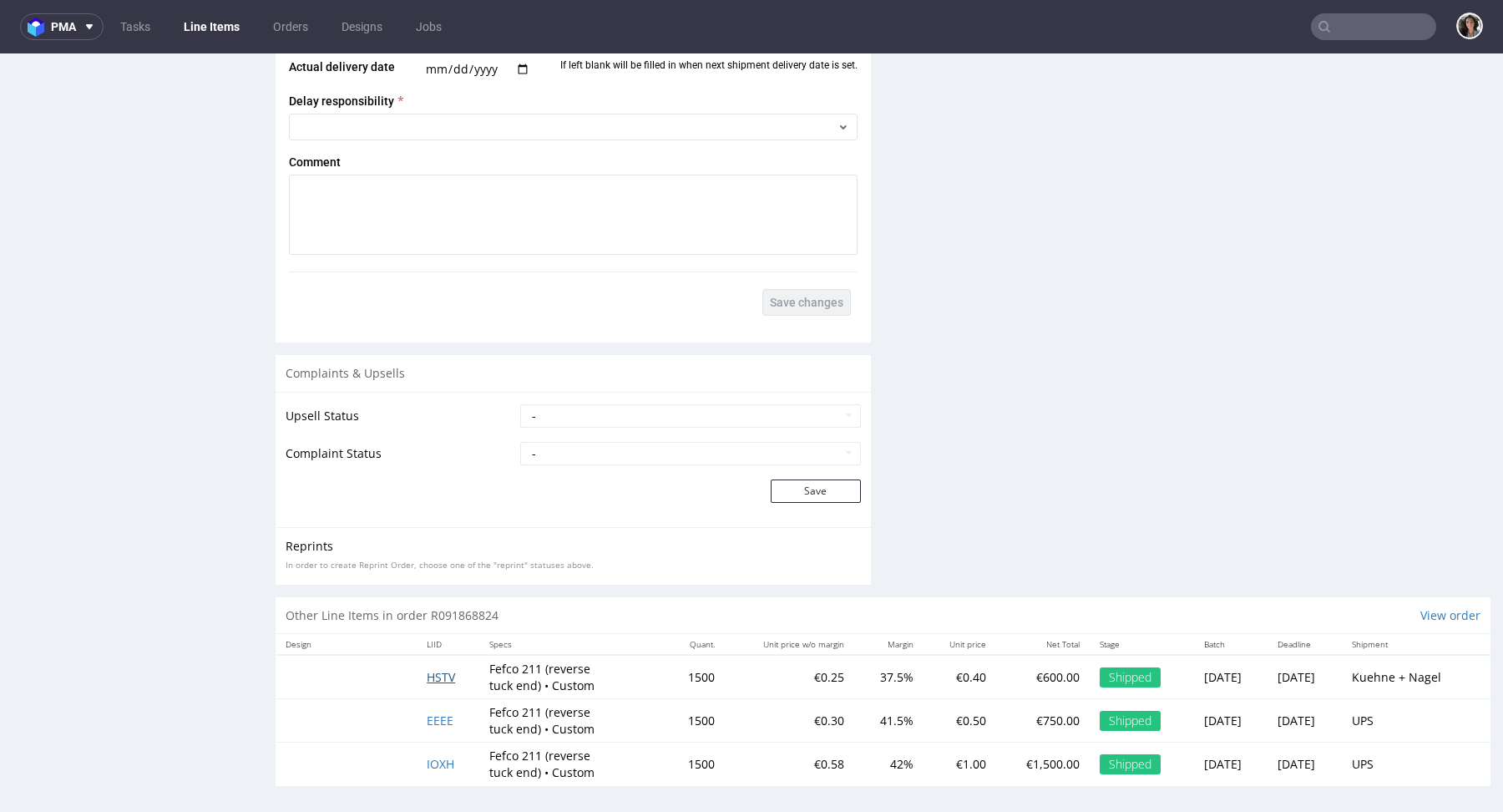
click at [429, 669] on span "HSTV" at bounding box center [441, 677] width 28 height 16
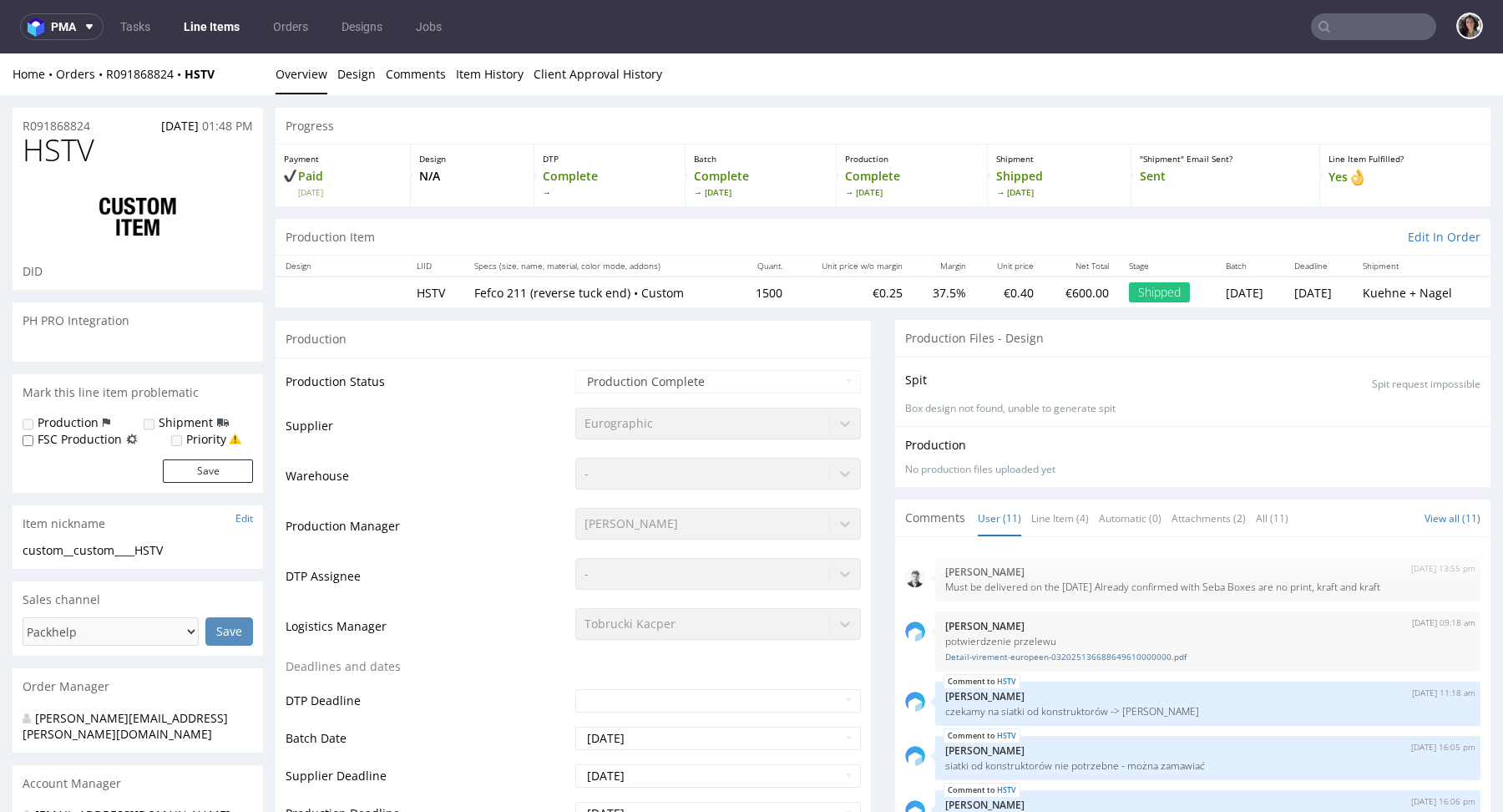
scroll to position [369, 0]
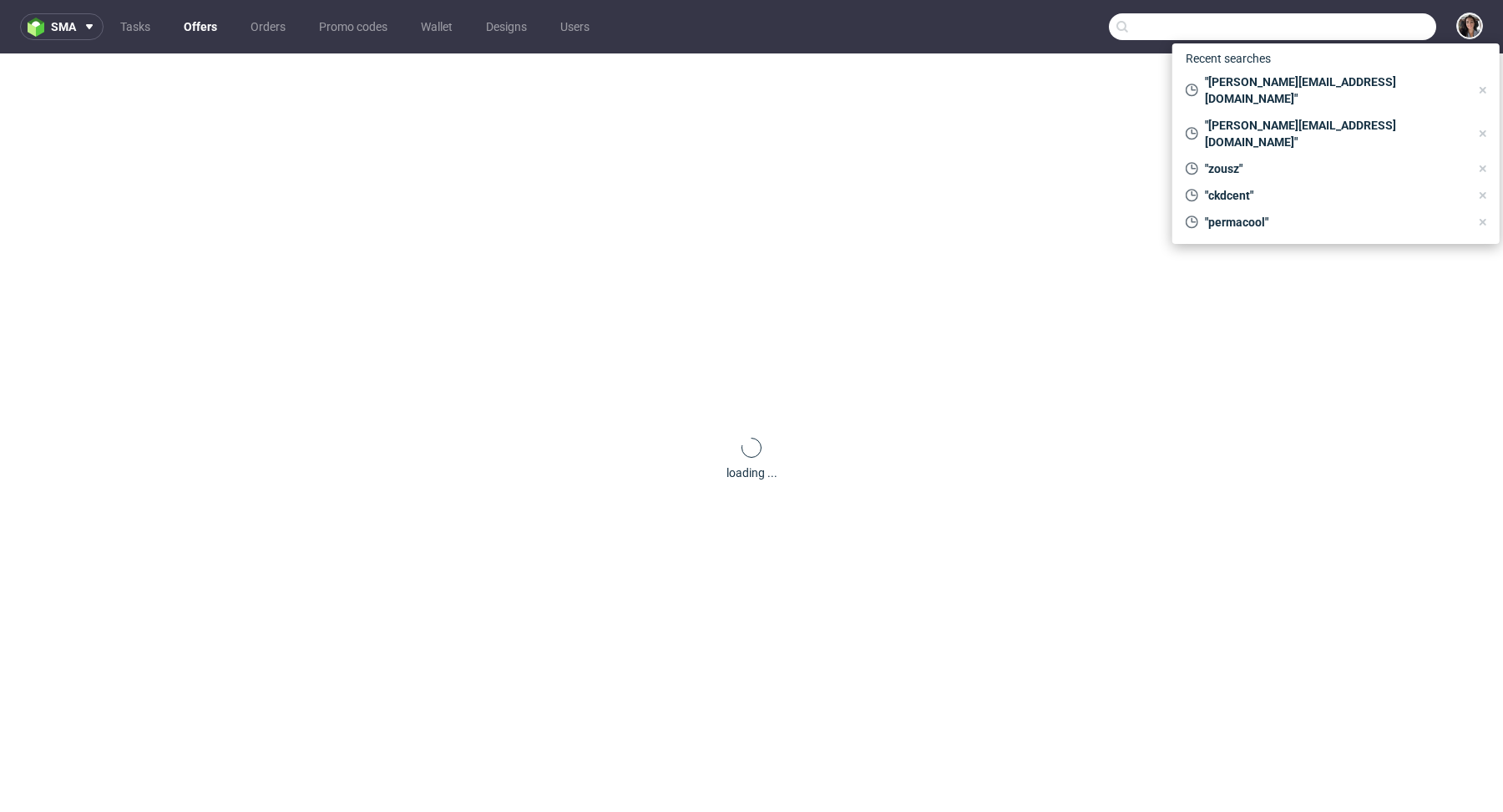
click at [1370, 29] on input "text" at bounding box center [1273, 27] width 327 height 27
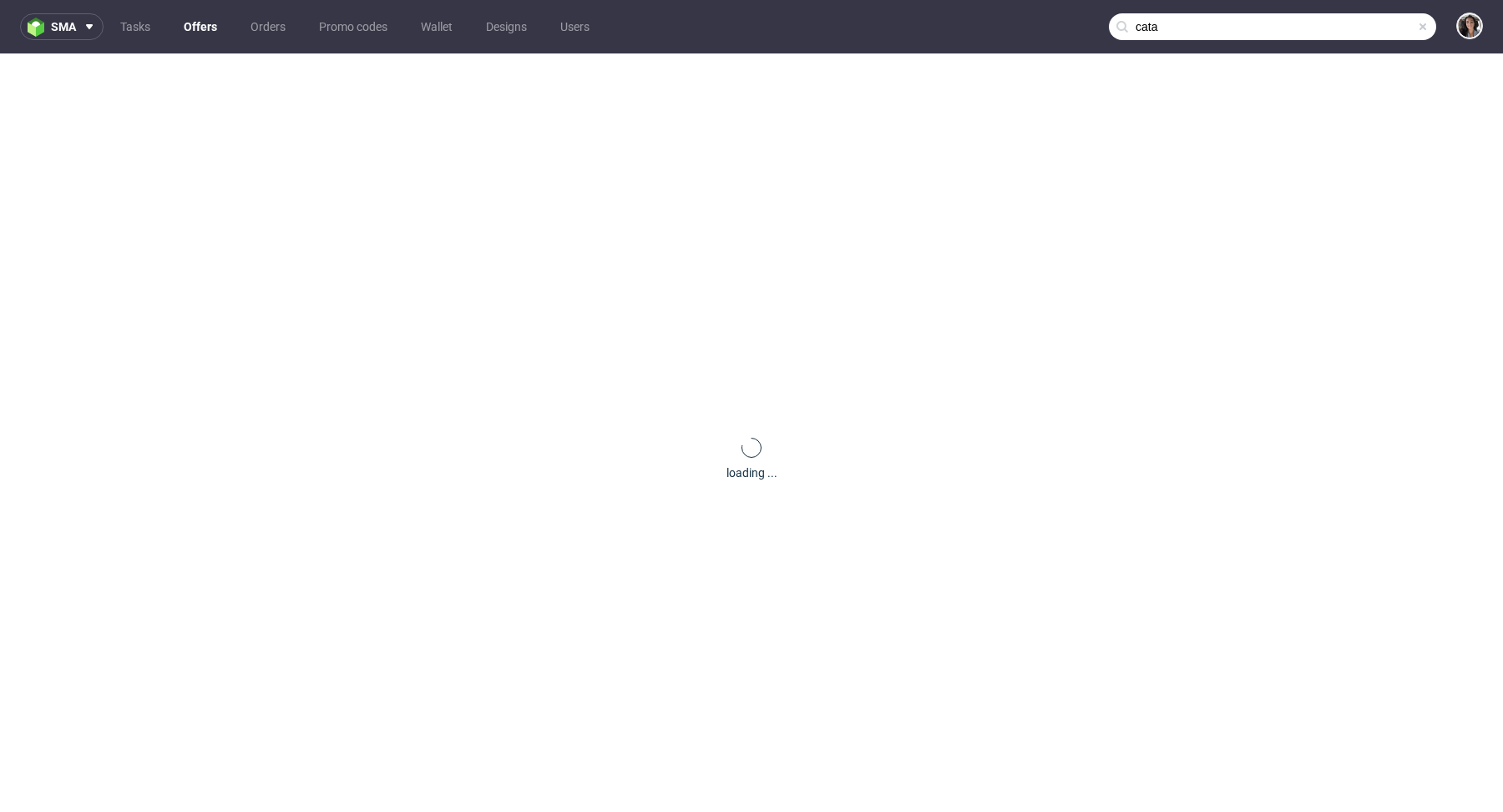
type input "cata"
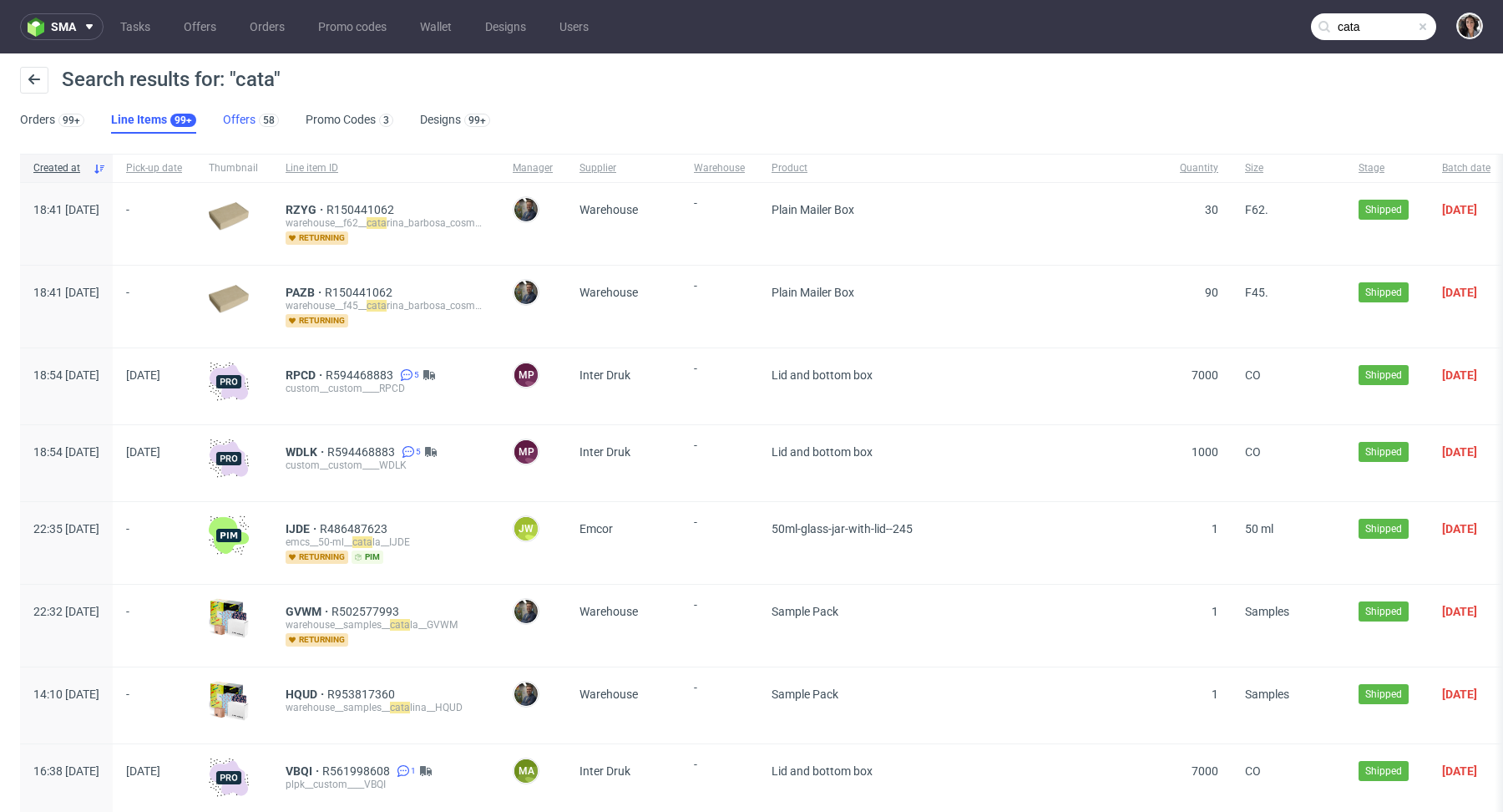
click at [241, 118] on link "Offers 58" at bounding box center [251, 120] width 56 height 27
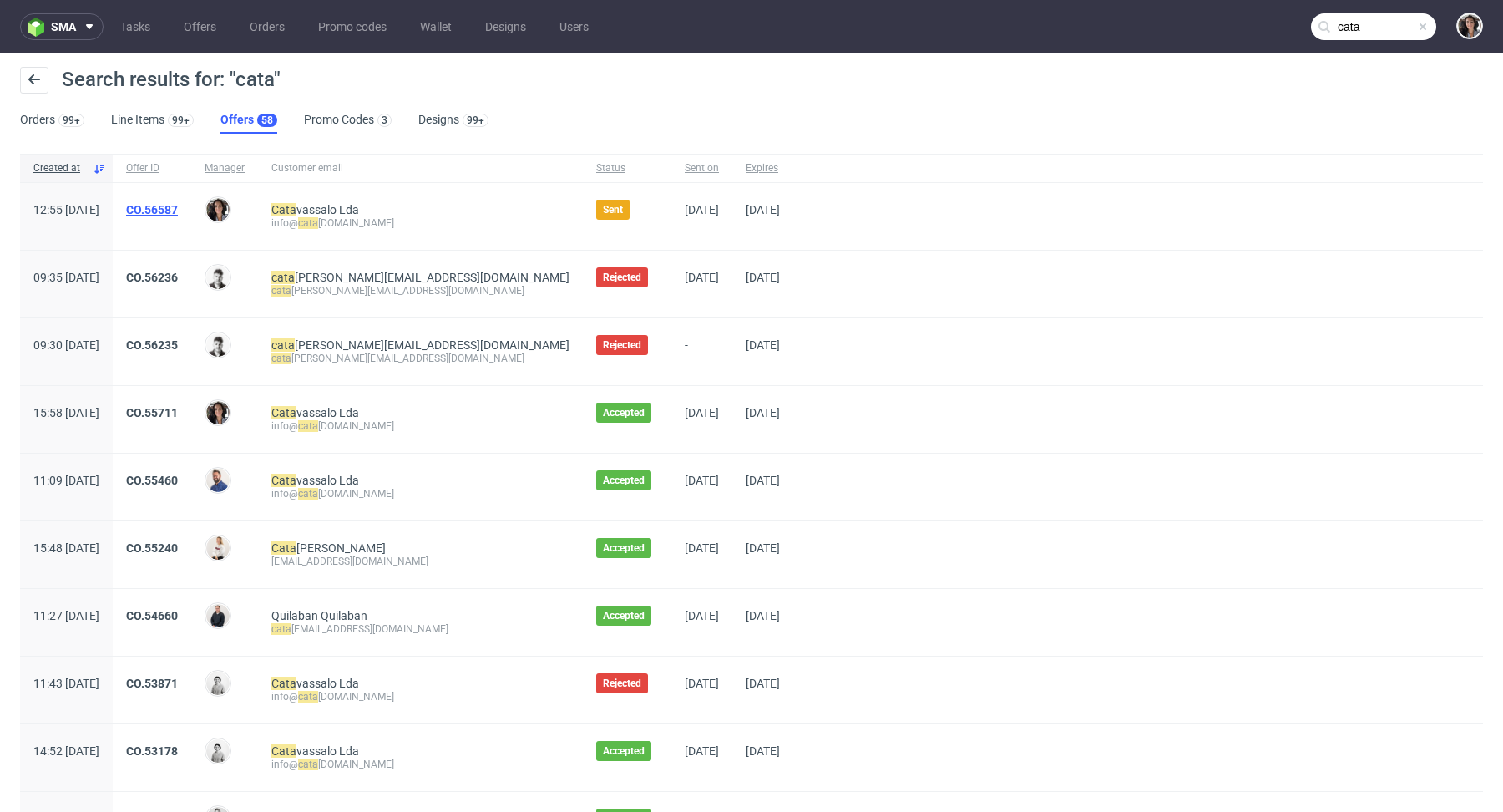
click at [178, 209] on link "CO.56587" at bounding box center [152, 210] width 51 height 14
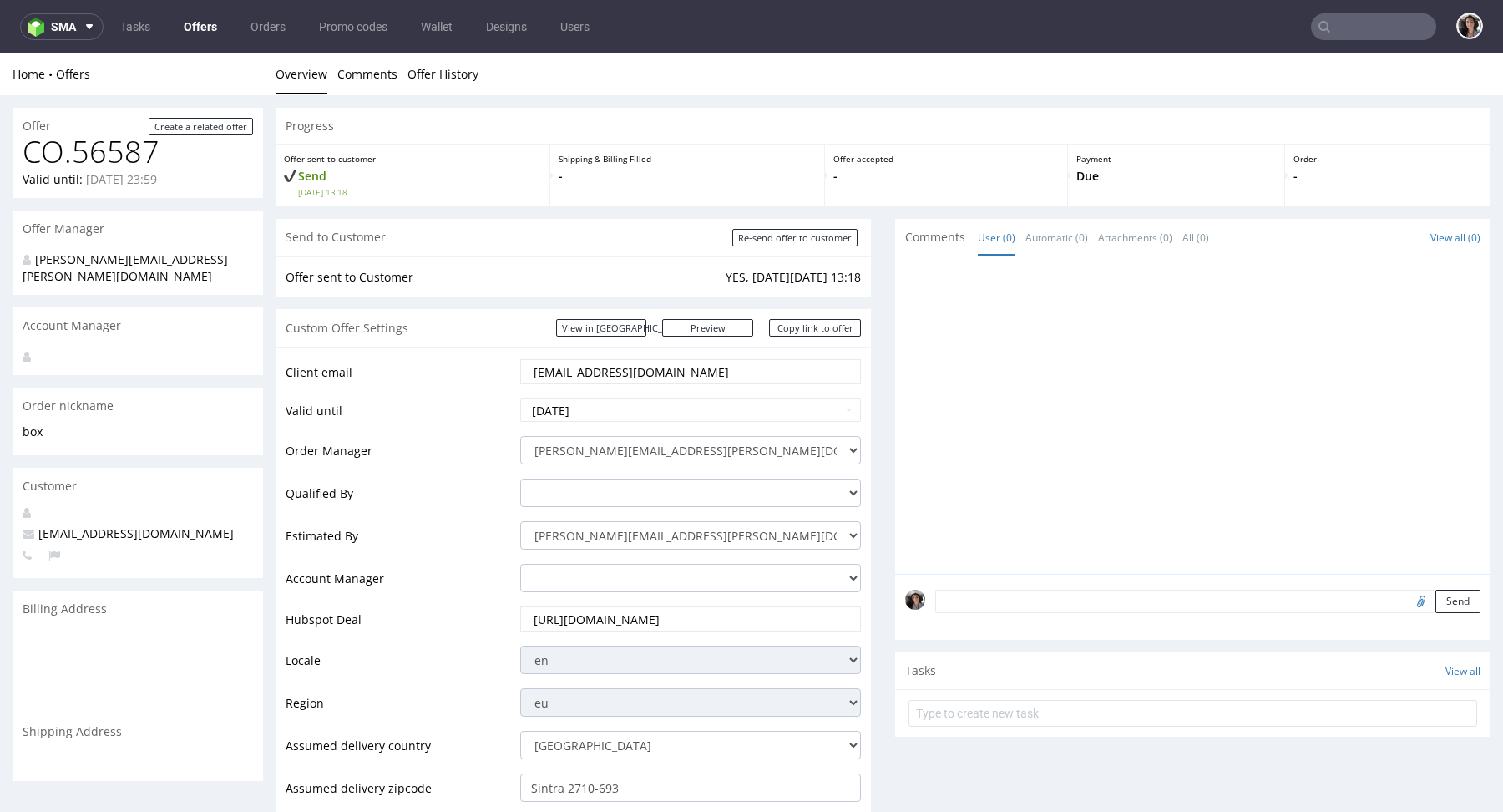
click at [669, 367] on input "info@catavassalo.com" at bounding box center [690, 372] width 317 height 23
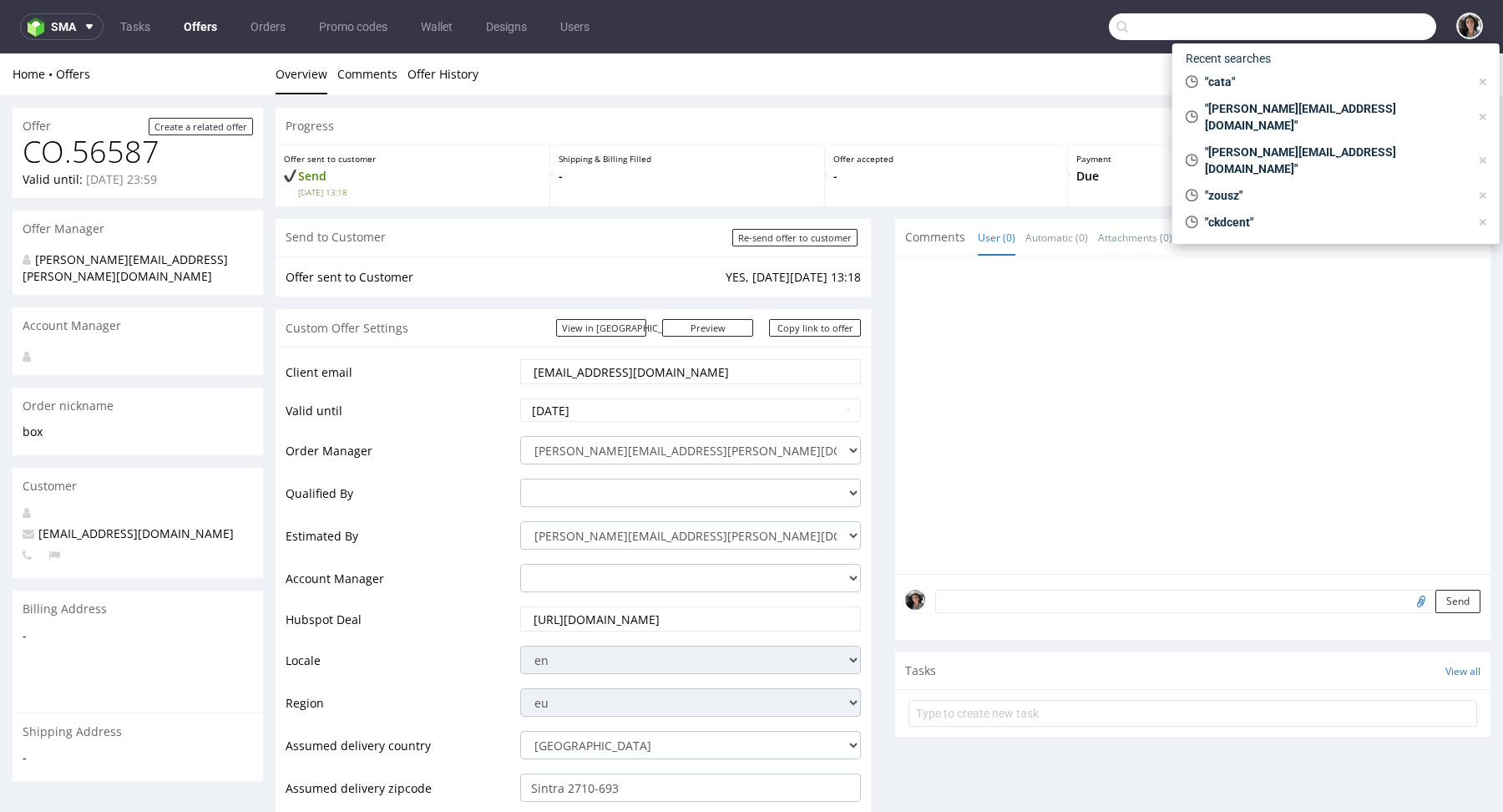
click at [1361, 28] on input "text" at bounding box center [1273, 27] width 327 height 27
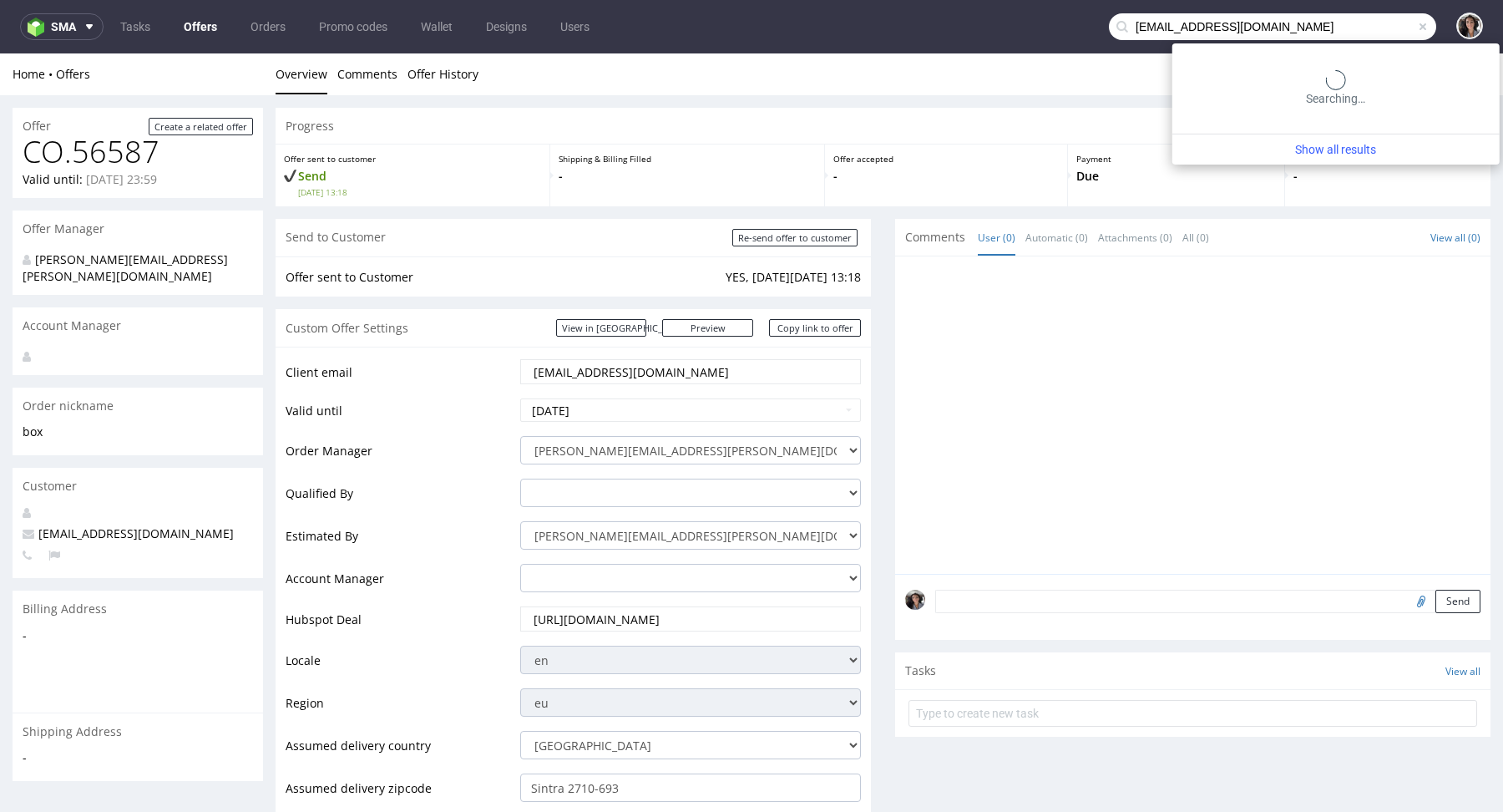
type input "info@catavassalo.com"
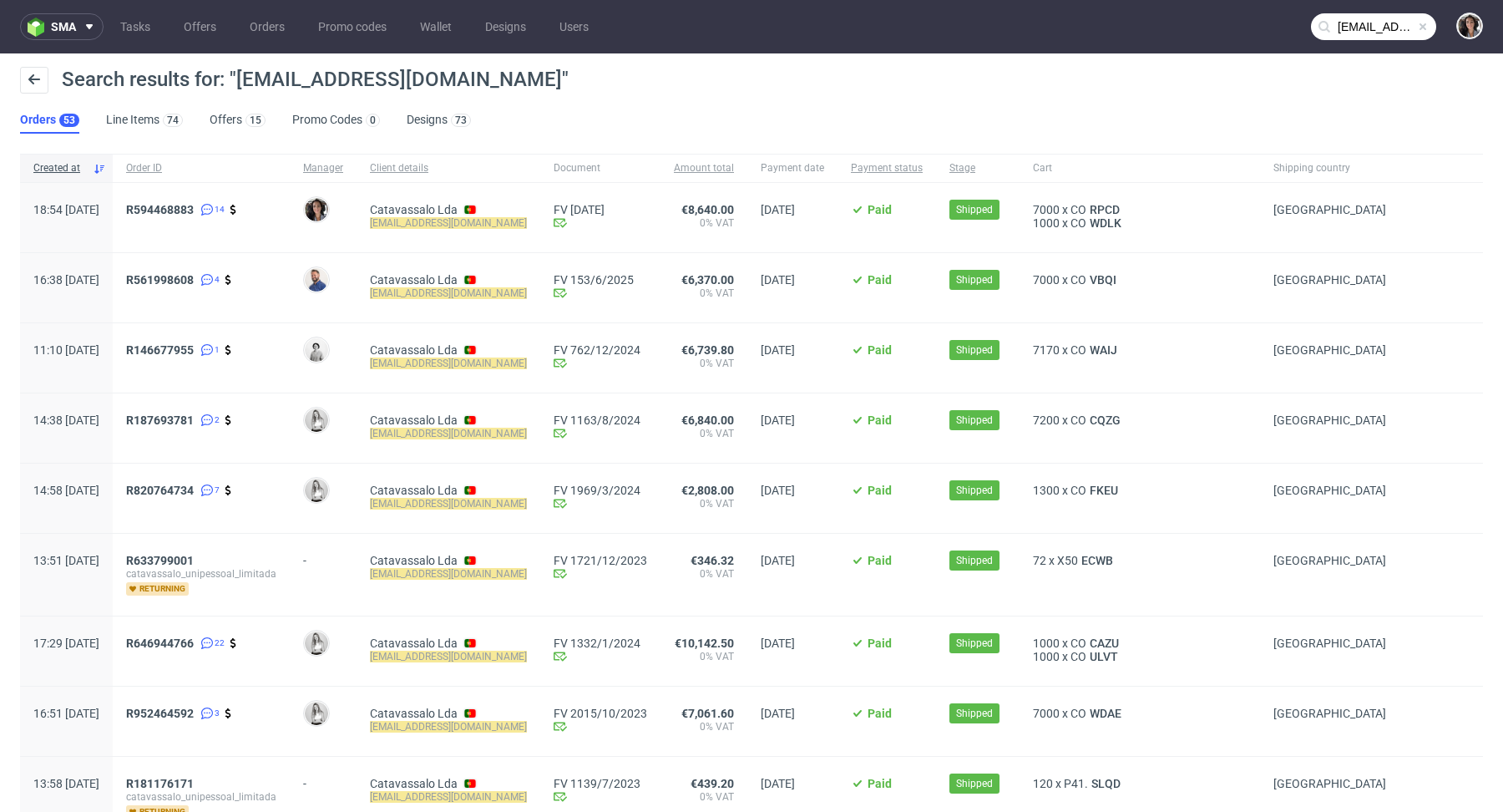
click at [233, 198] on div "R594468883 14" at bounding box center [201, 218] width 177 height 70
click at [194, 213] on span "R594468883" at bounding box center [160, 210] width 68 height 14
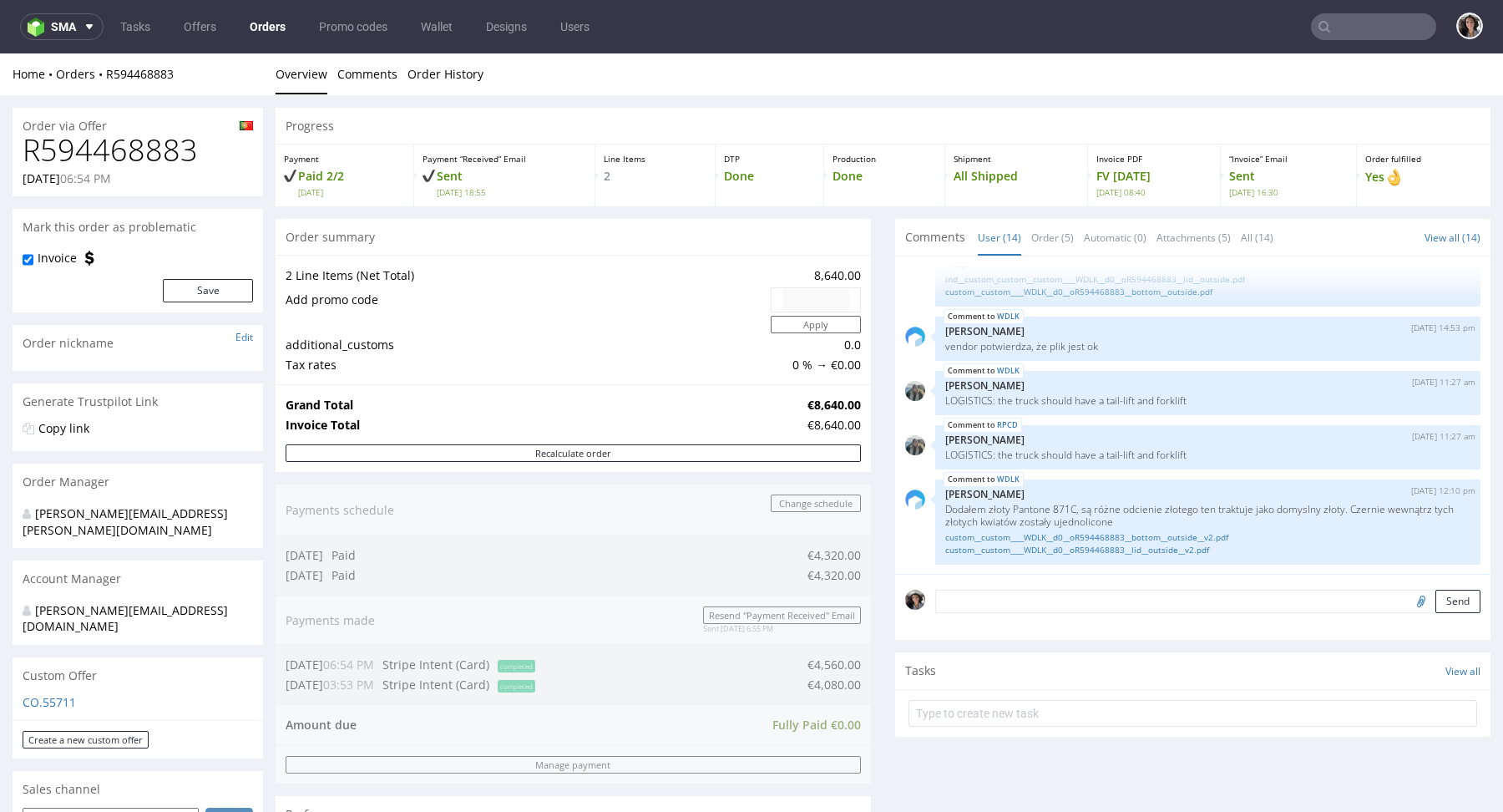
type input "info@catavassalo.com"
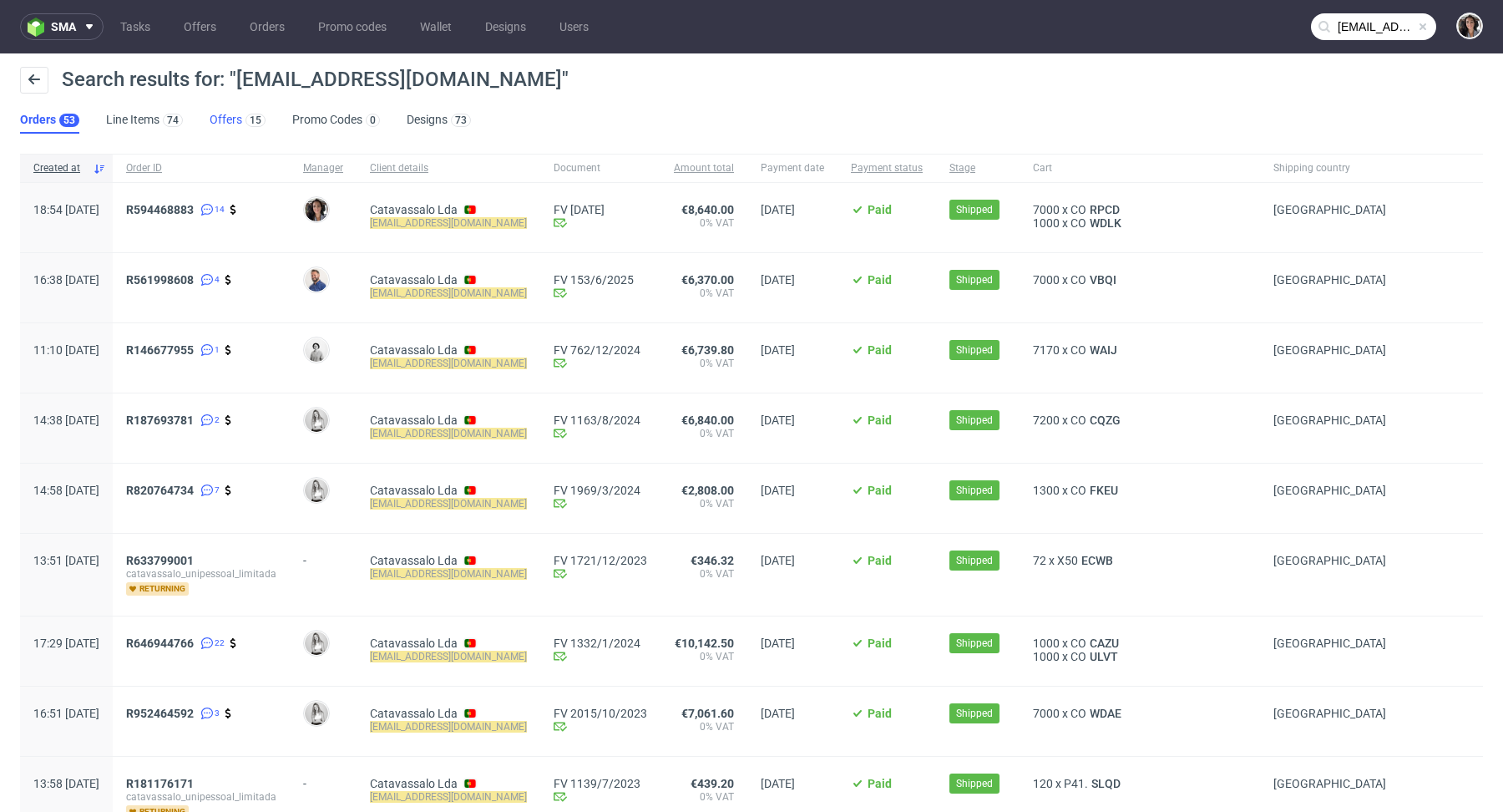
click at [229, 113] on link "Offers 15" at bounding box center [238, 120] width 56 height 27
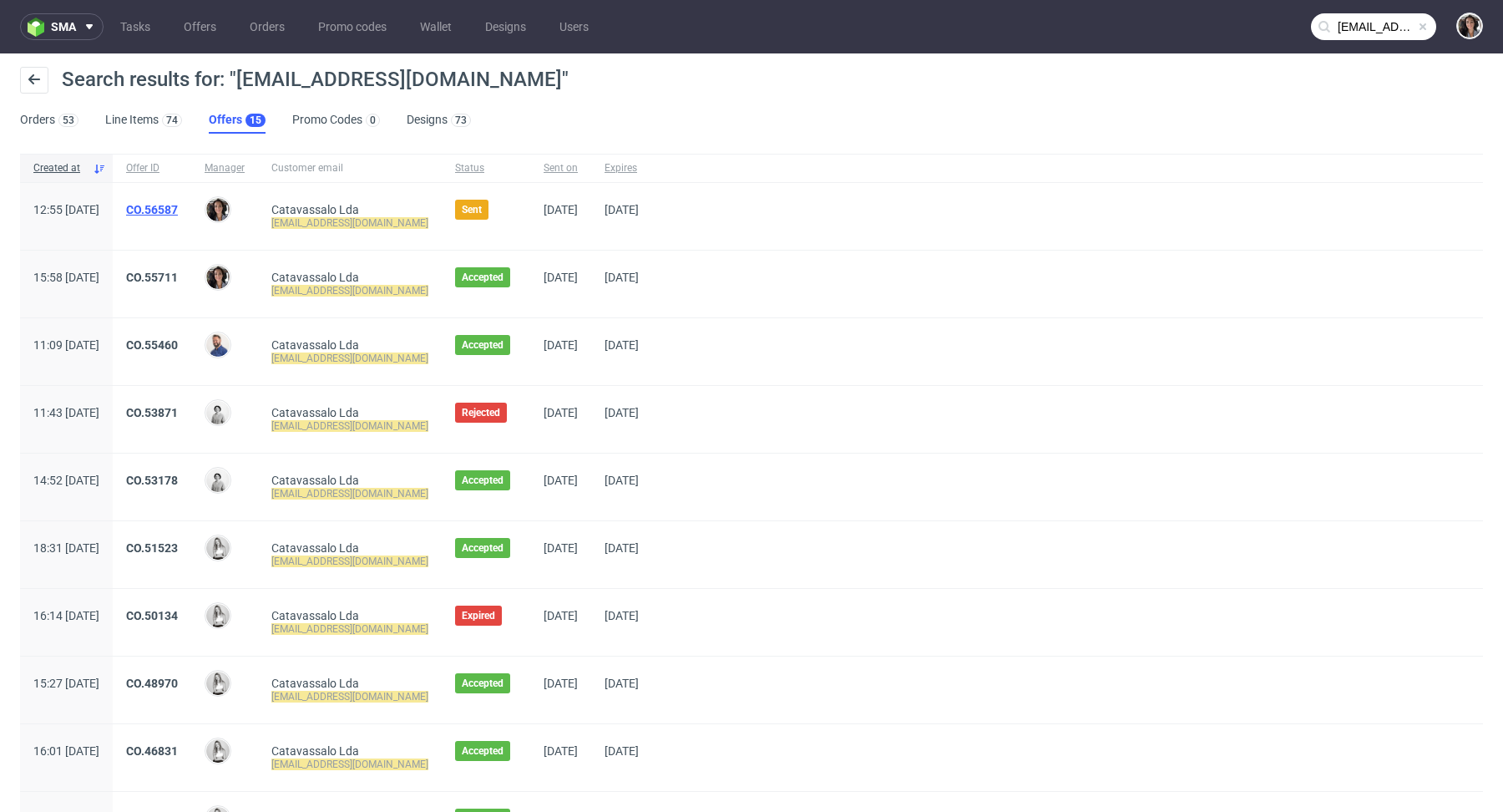
click at [178, 205] on link "CO.56587" at bounding box center [152, 210] width 51 height 14
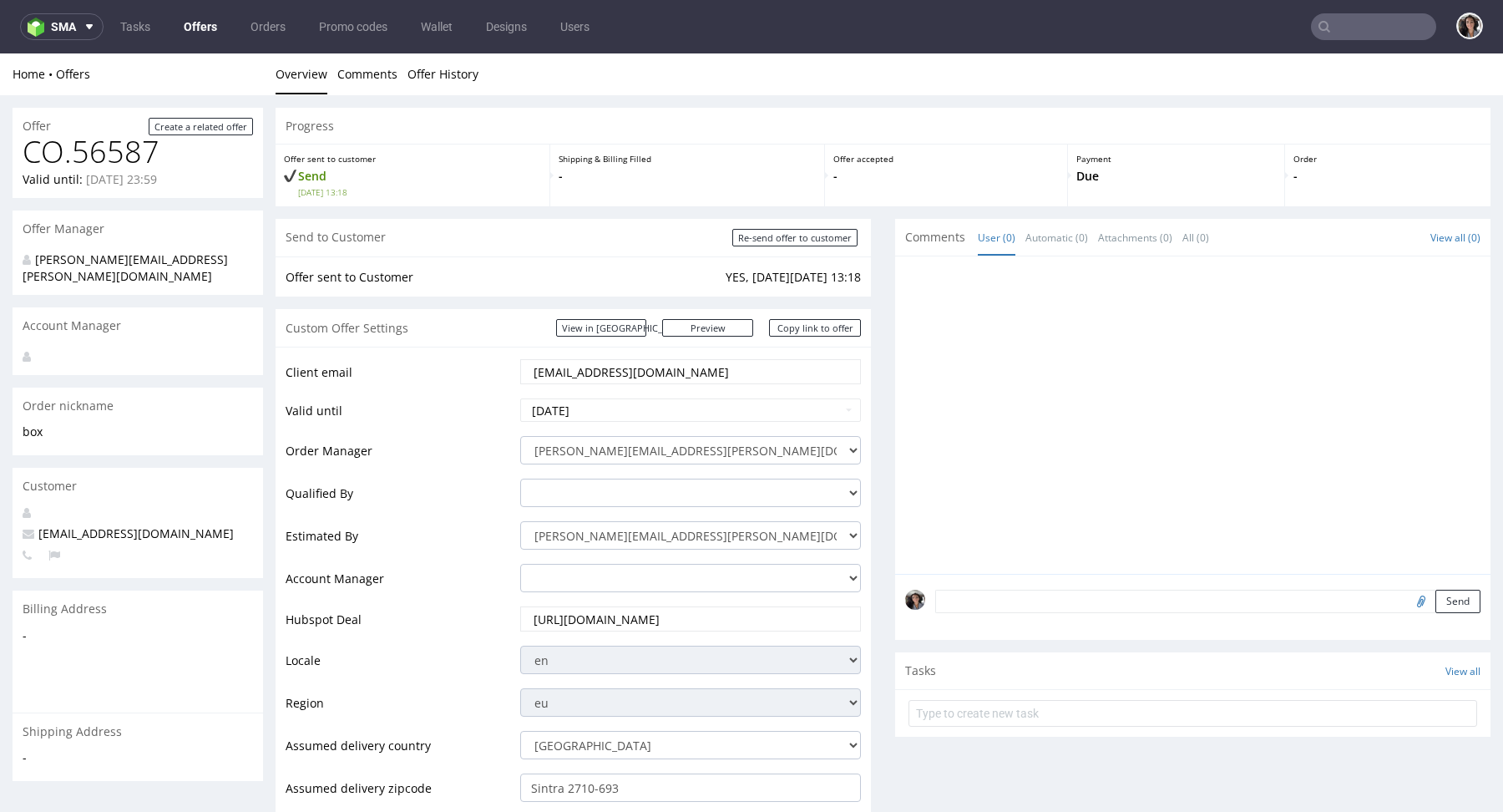
scroll to position [879, 0]
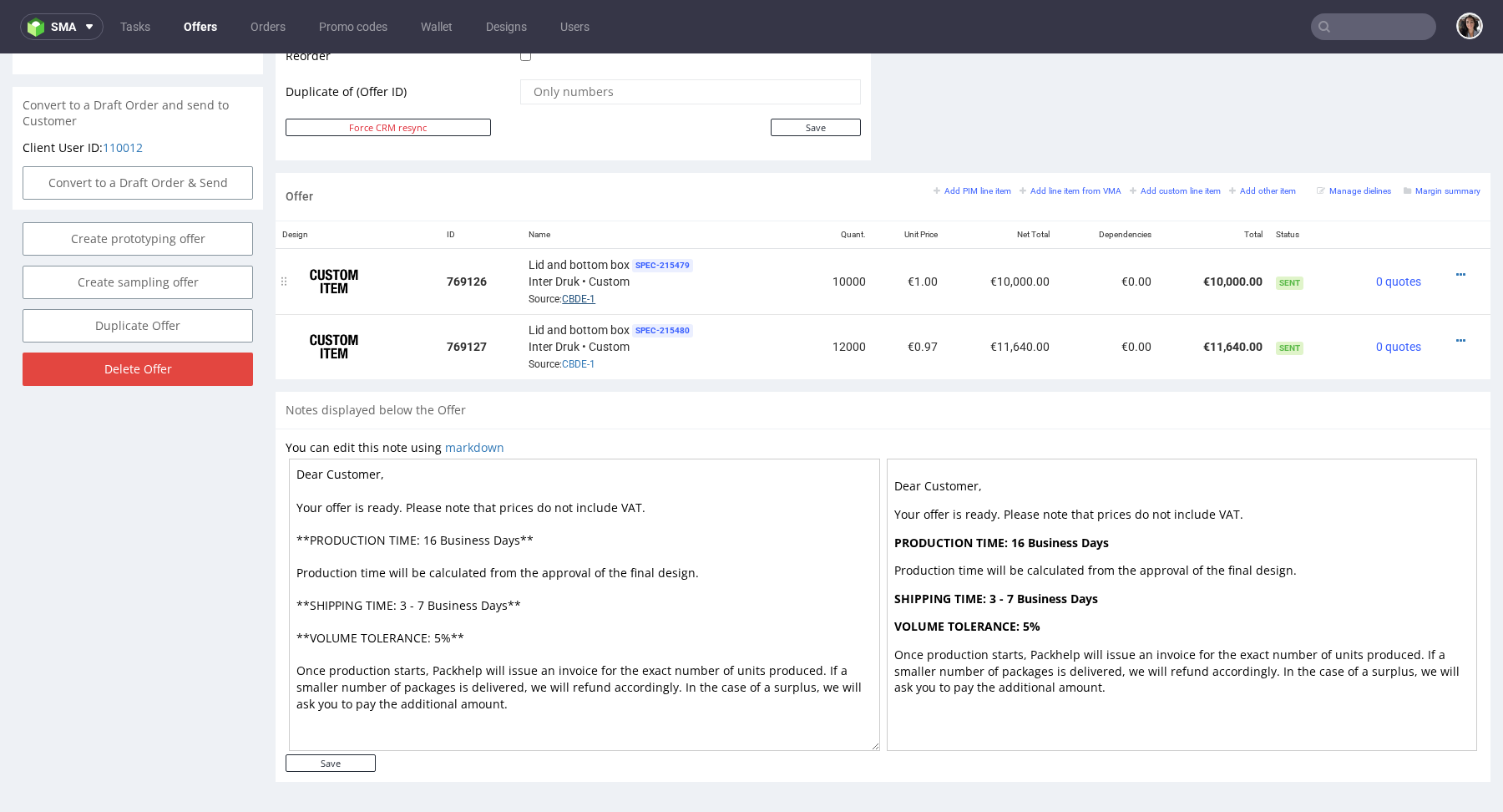
click at [581, 294] on link "CBDE-1" at bounding box center [578, 299] width 33 height 12
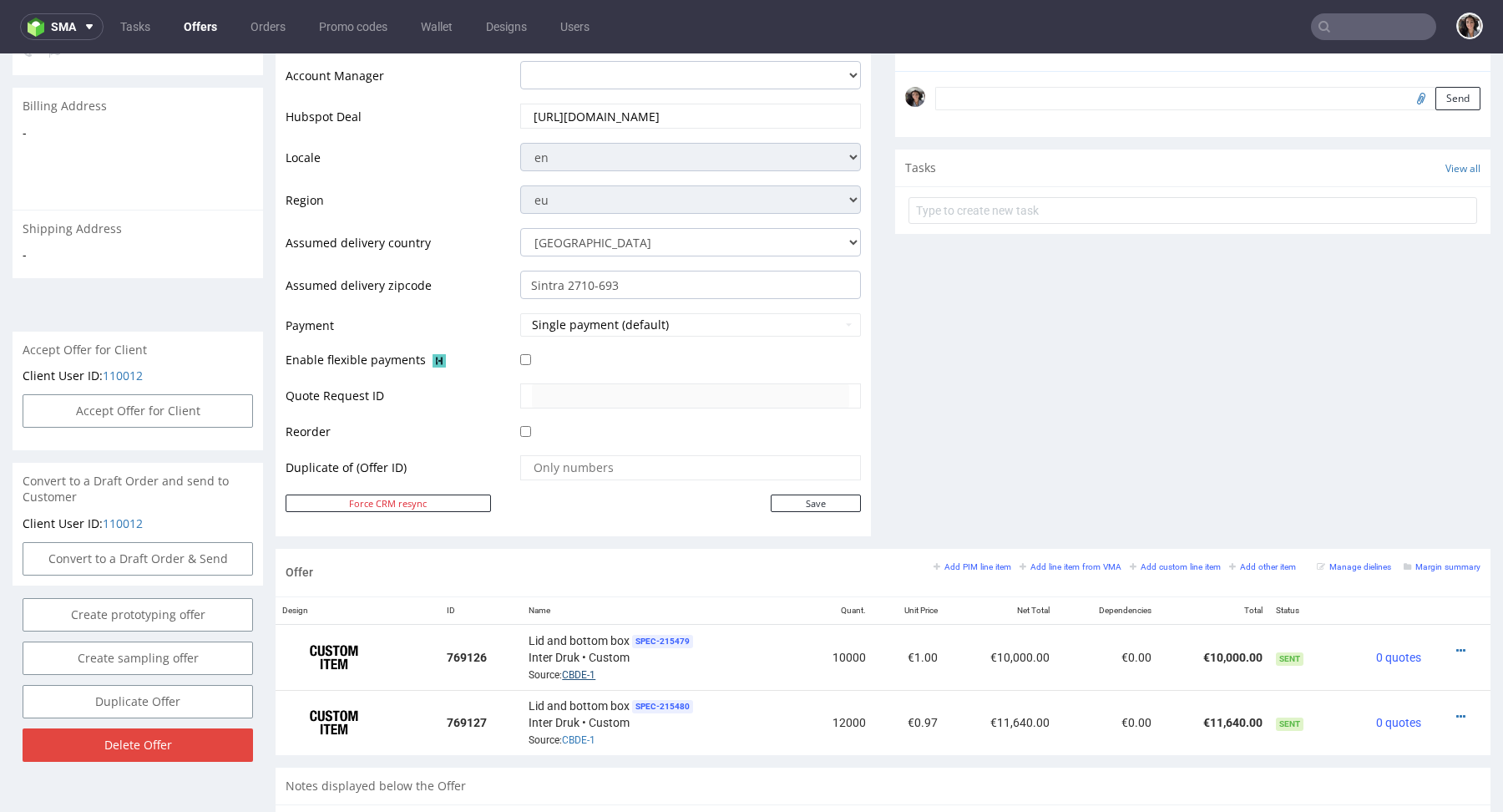
scroll to position [0, 0]
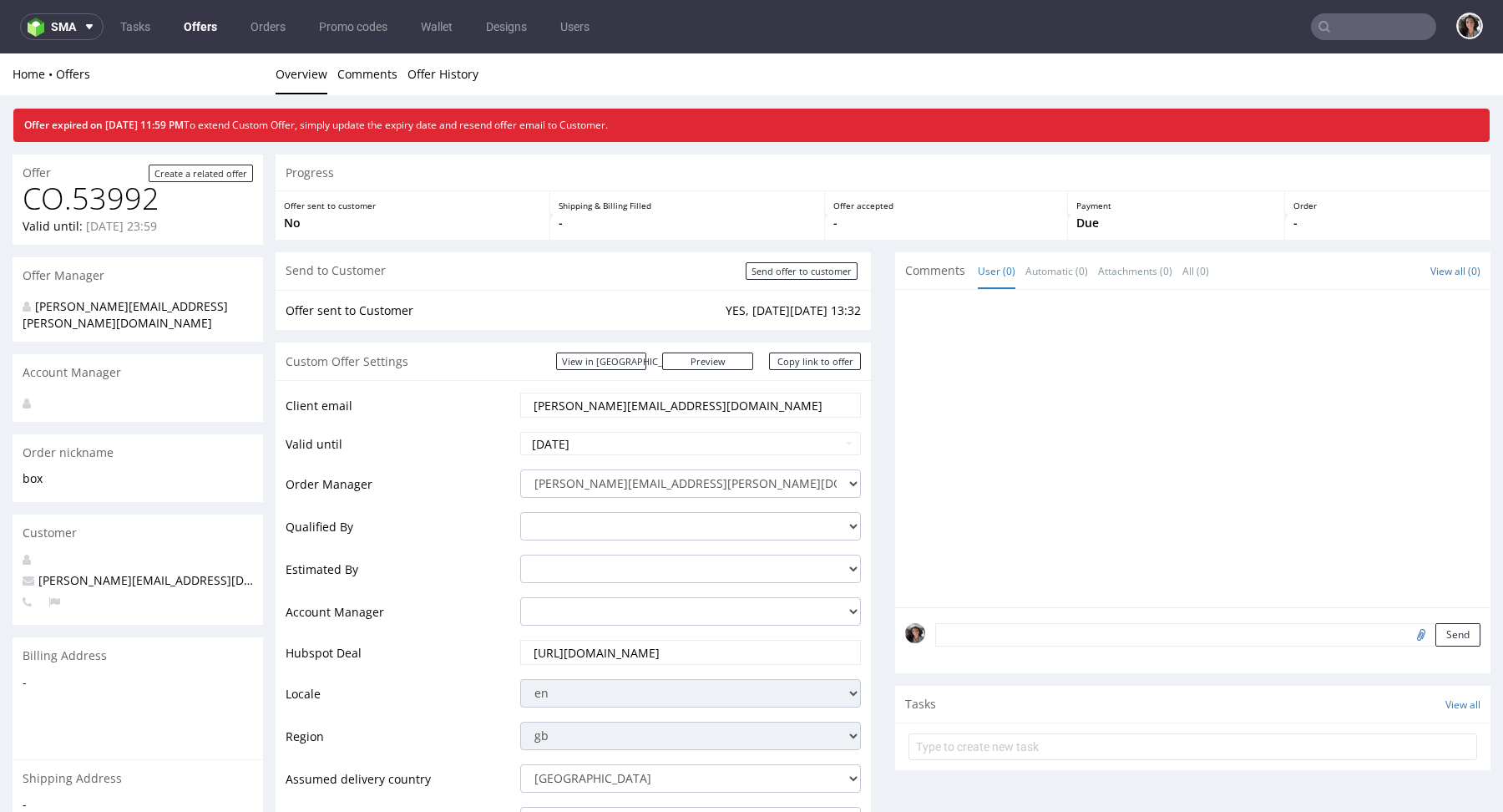
click at [1362, 26] on input "text" at bounding box center [1374, 27] width 126 height 27
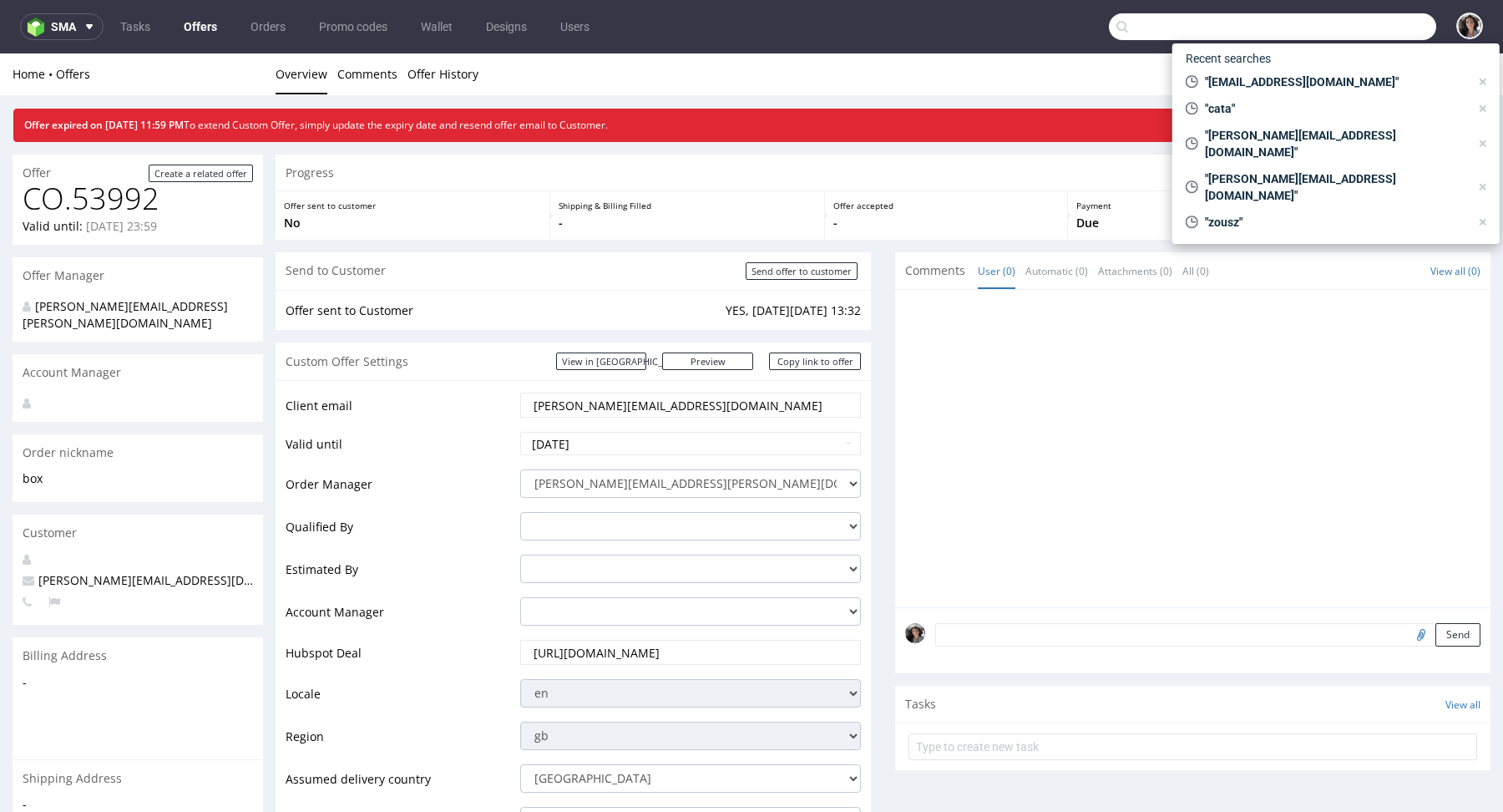
paste input "exseedhealth"
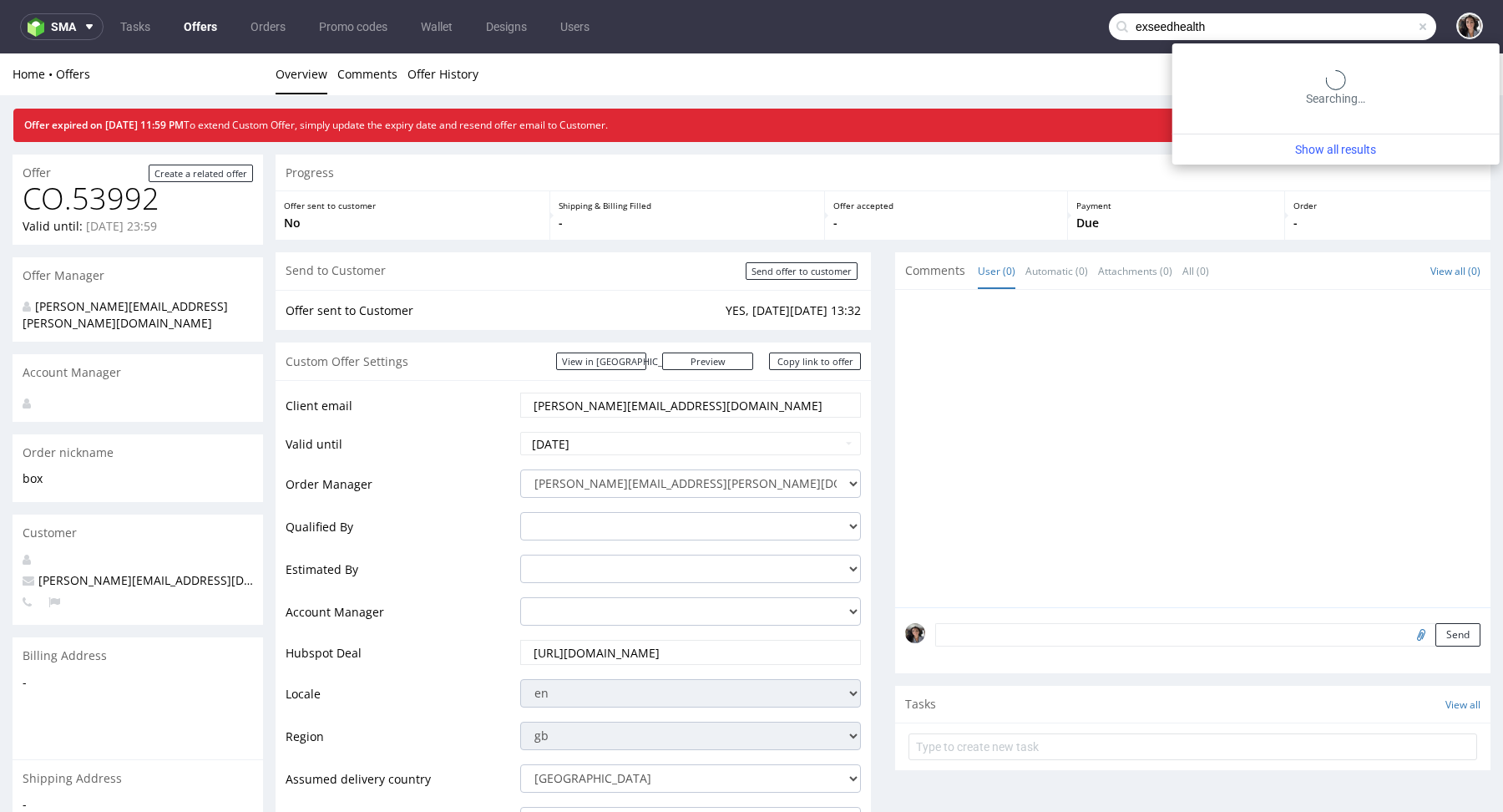
type input "exseedhealth"
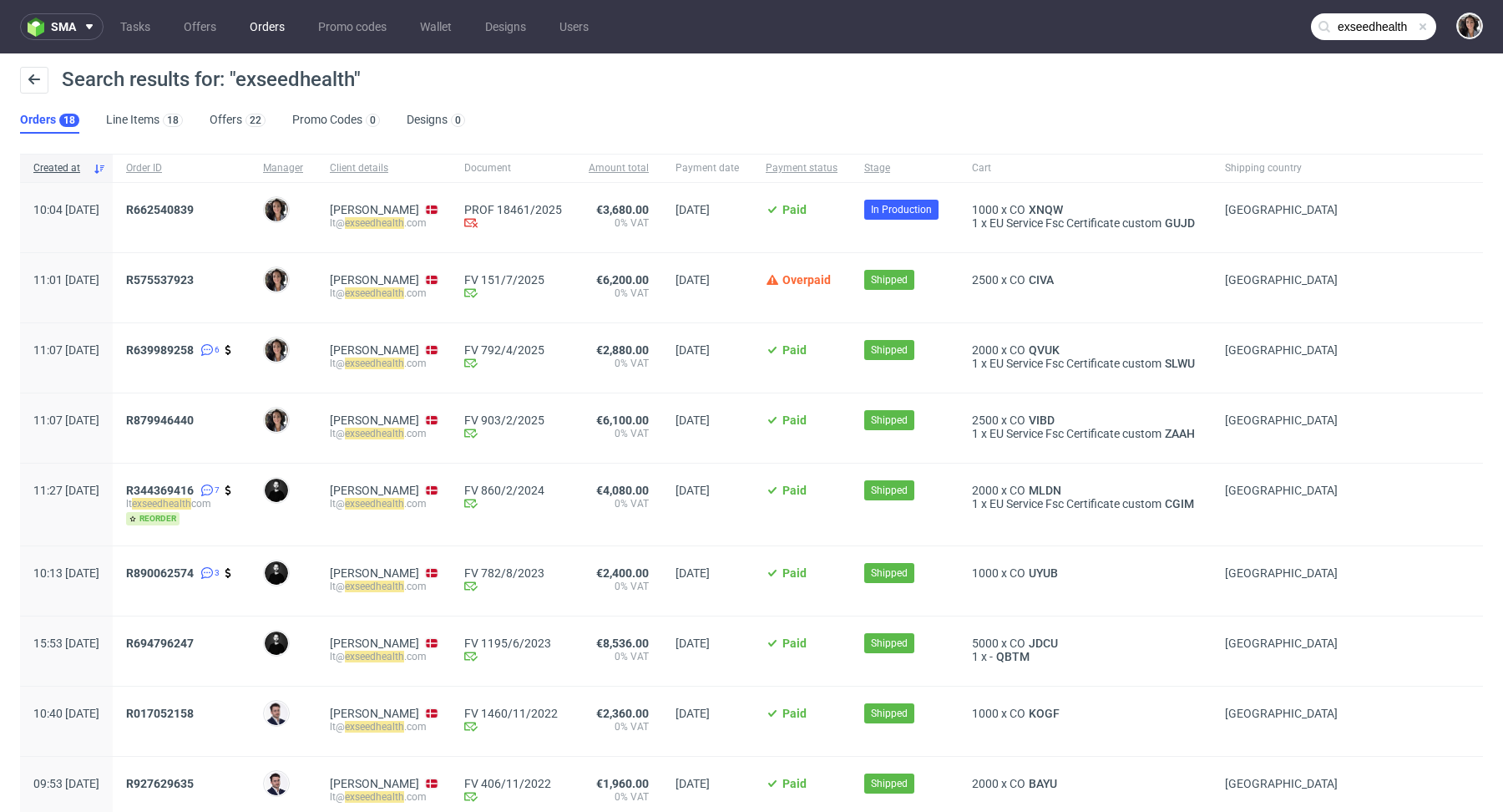
click at [273, 35] on link "Orders" at bounding box center [266, 27] width 55 height 27
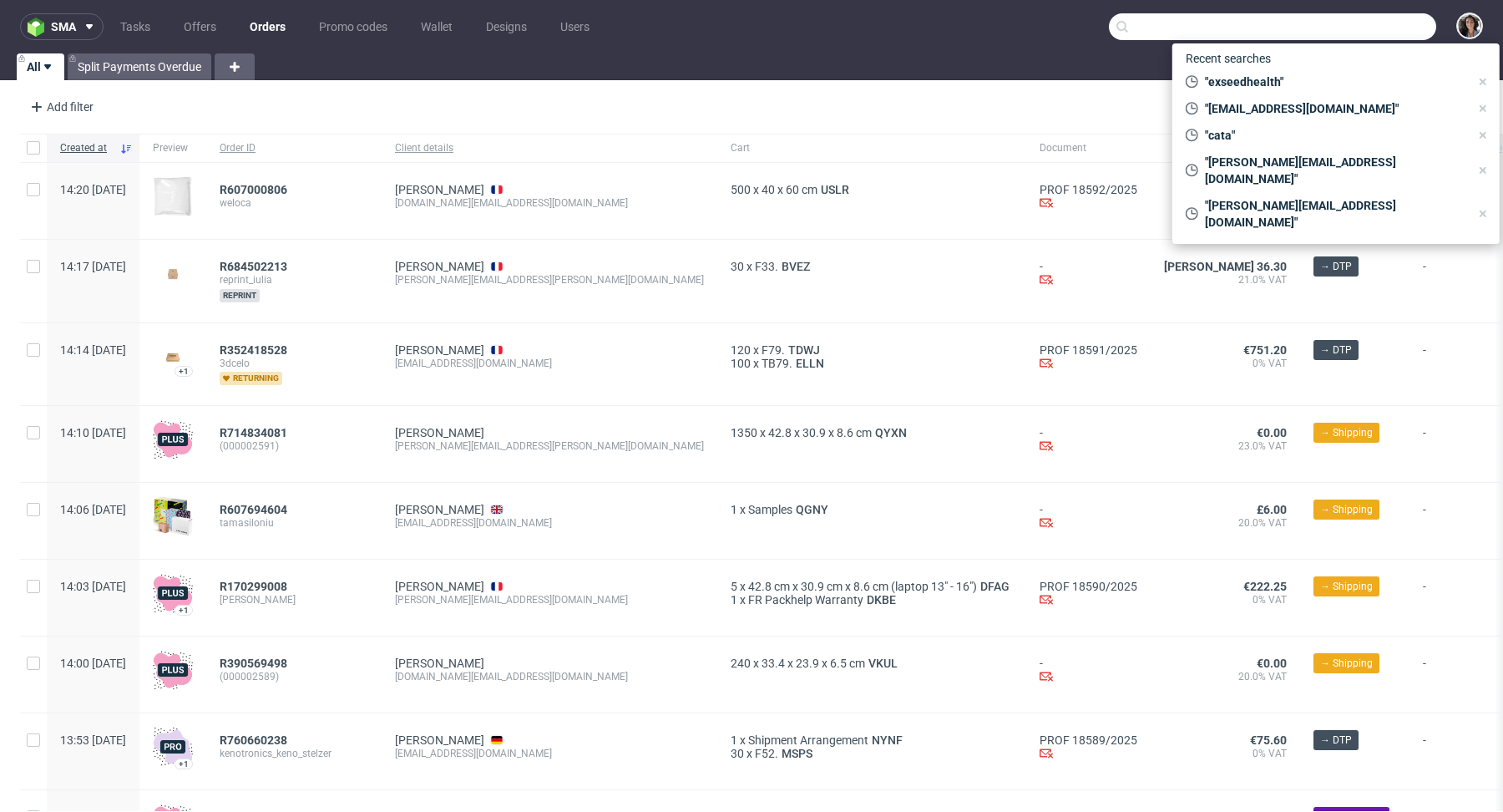
click at [1366, 29] on input "text" at bounding box center [1273, 27] width 327 height 27
paste input "exseedhealth"
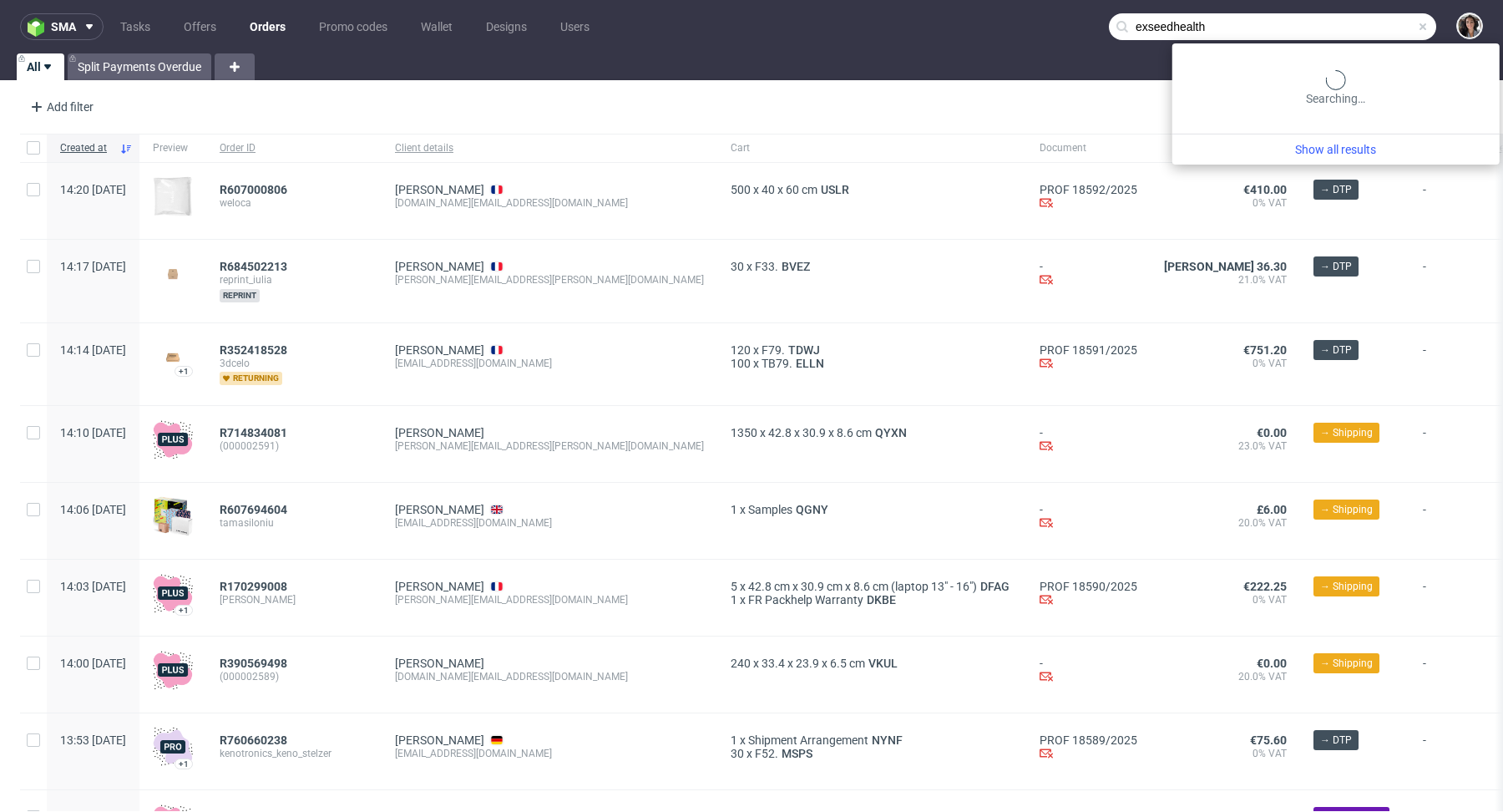
type input "exseedhealth"
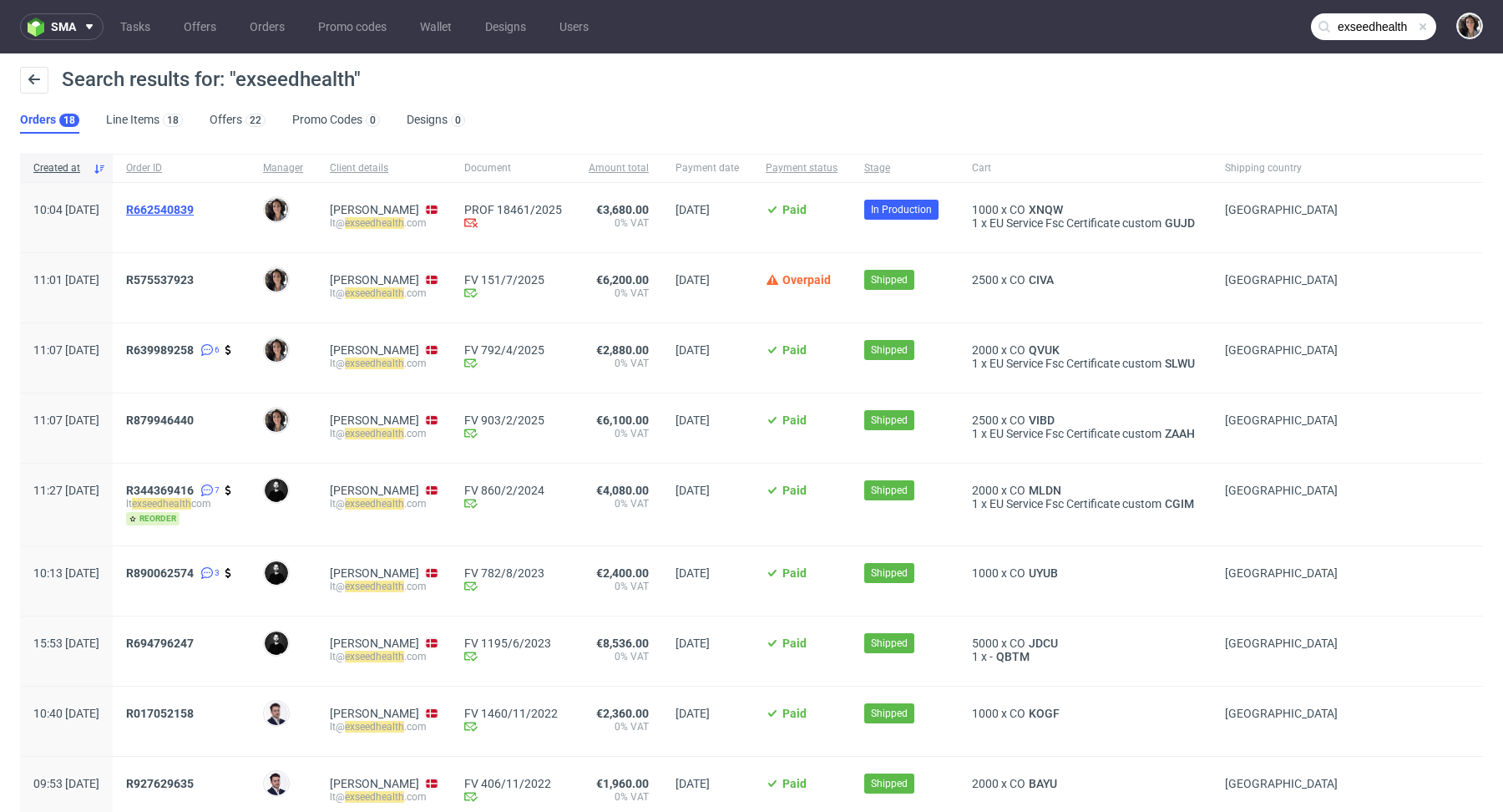
click at [194, 203] on span "R662540839" at bounding box center [160, 210] width 68 height 14
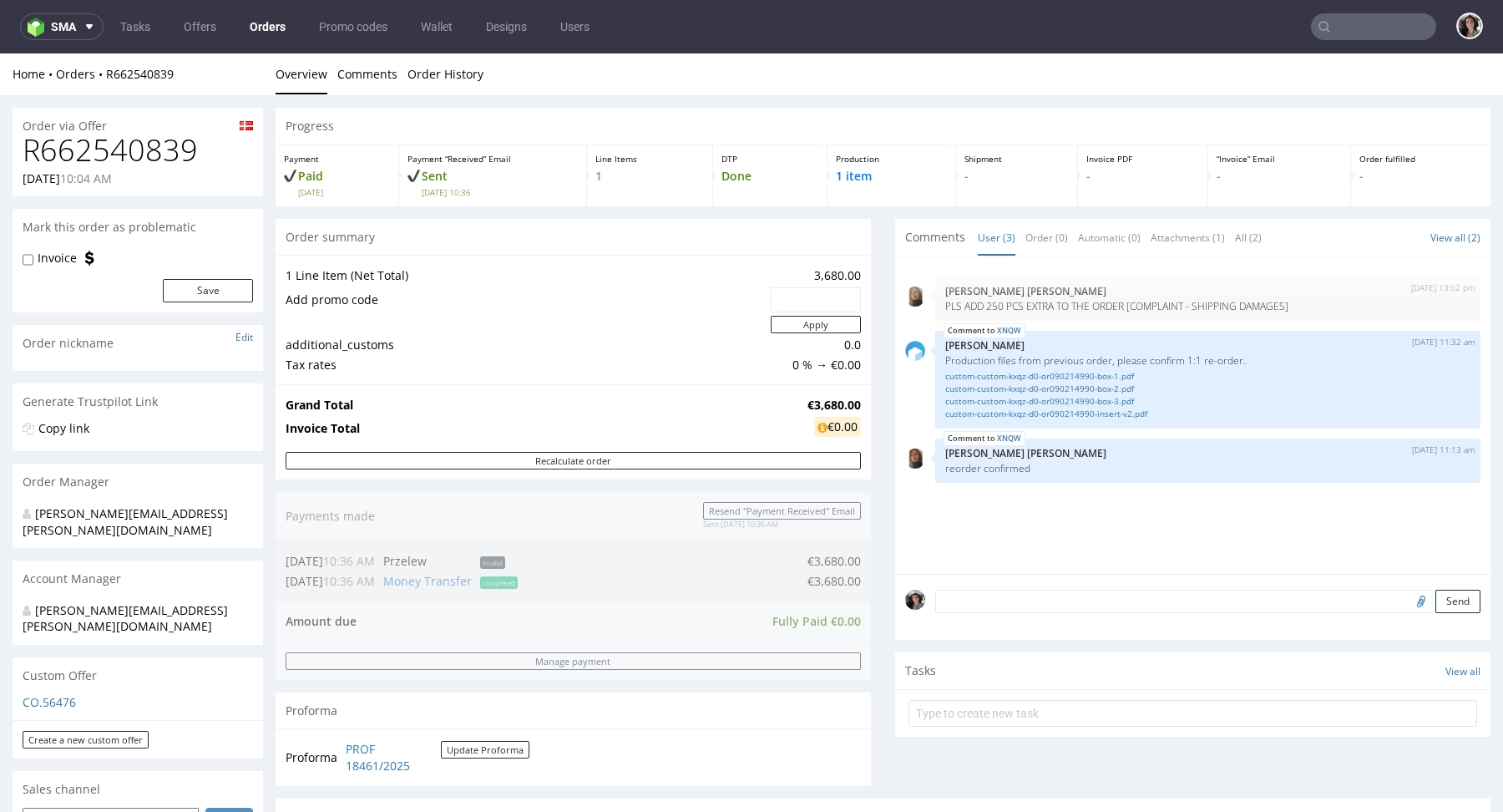
type input "exseedhealth"
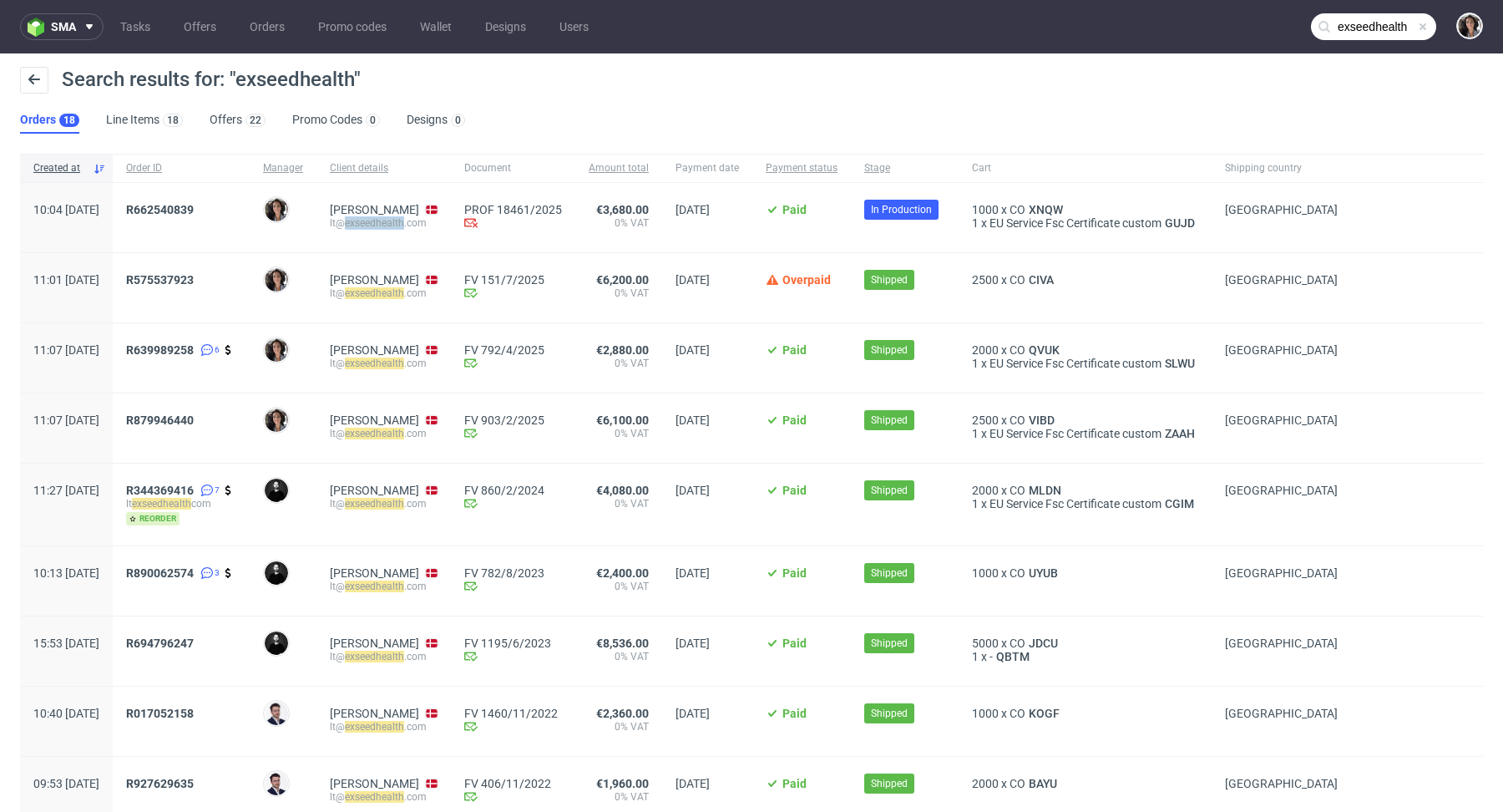
drag, startPoint x: 452, startPoint y: 223, endPoint x: 394, endPoint y: 226, distance: 58.1
click at [394, 226] on div "lt@ exseedhealth .com" at bounding box center [383, 222] width 107 height 14
copy mark "exseedhealth"
